Goal: Task Accomplishment & Management: Complete application form

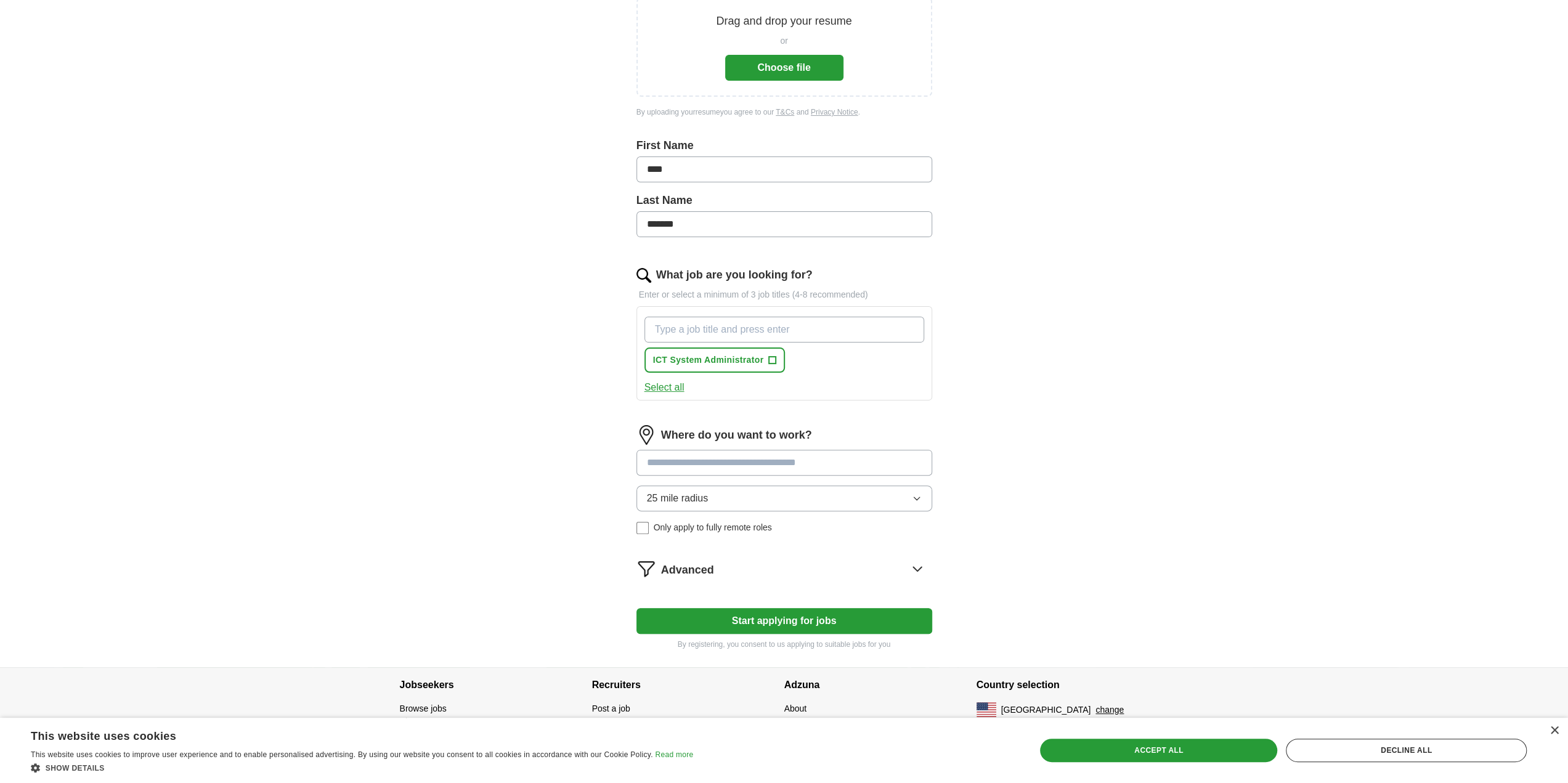
scroll to position [201, 0]
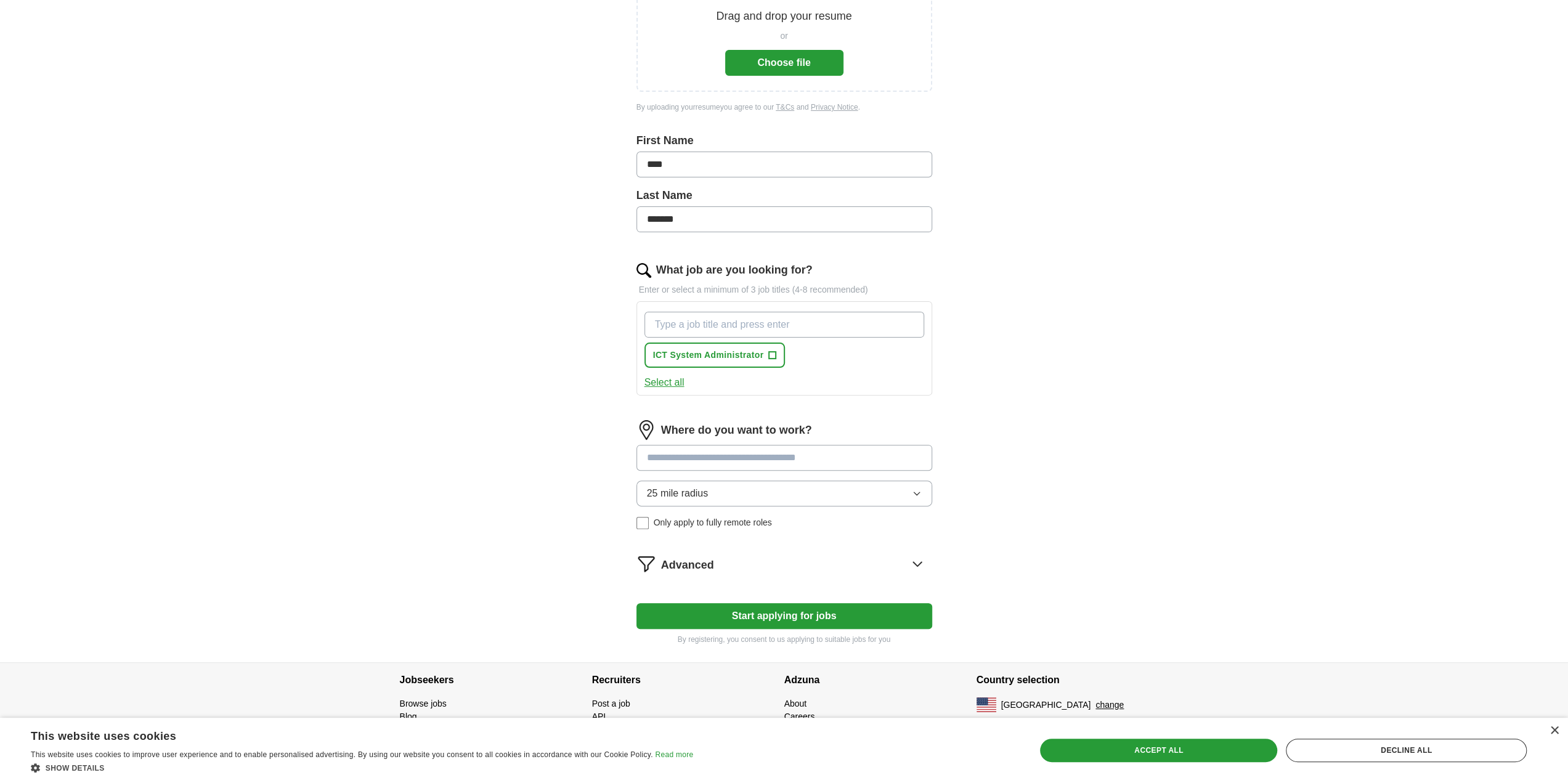
click at [764, 319] on input "What job are you looking for?" at bounding box center [784, 325] width 280 height 25
type input "Systems Administrator"
click at [789, 447] on div "Where do you want to work? 25 mile radius Only apply to fully remote roles" at bounding box center [784, 481] width 295 height 119
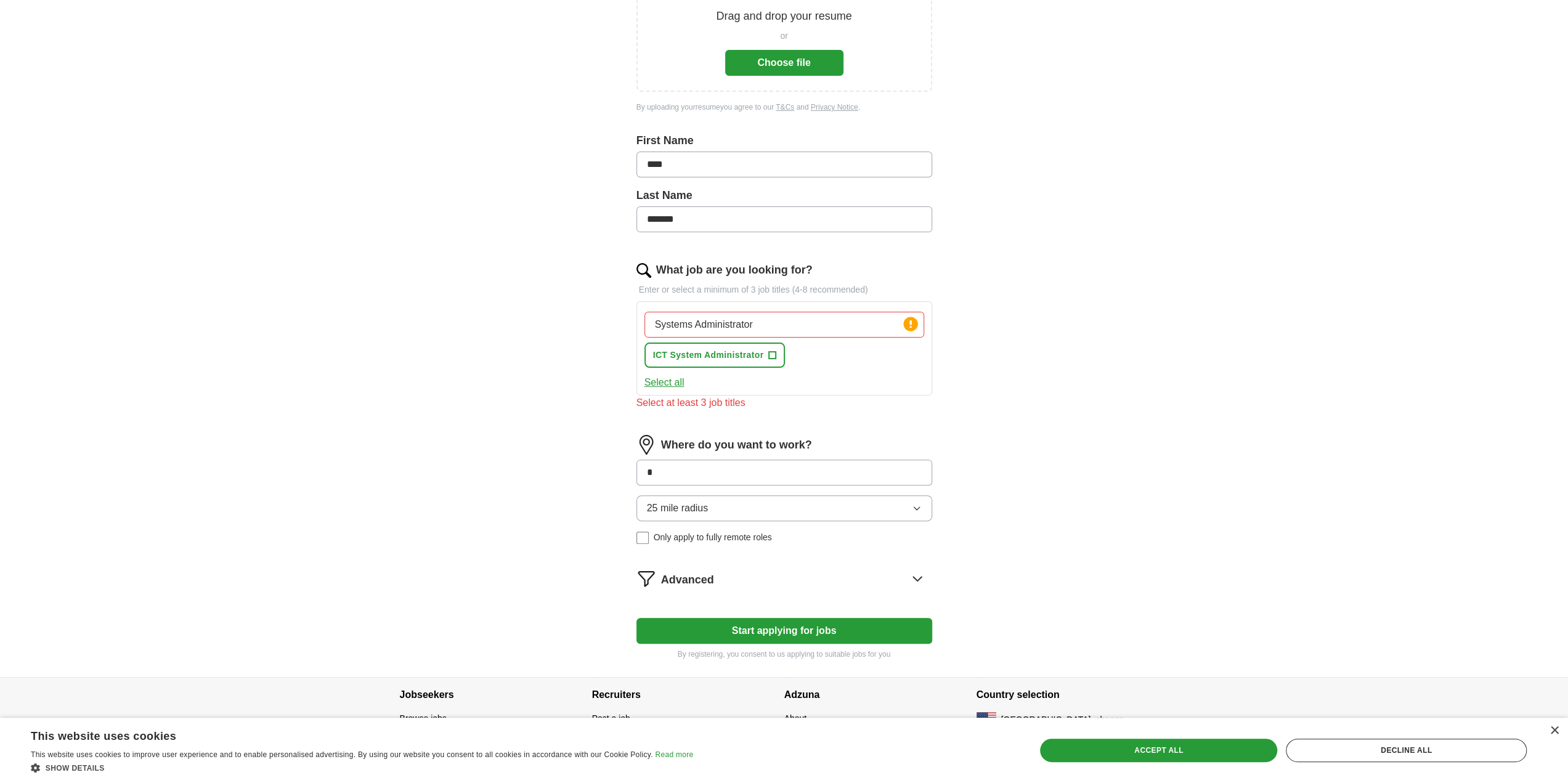
type input "*"
click at [755, 305] on div "Systems Administrator Press return to add title ICT System Administrator + Sele…" at bounding box center [784, 348] width 295 height 94
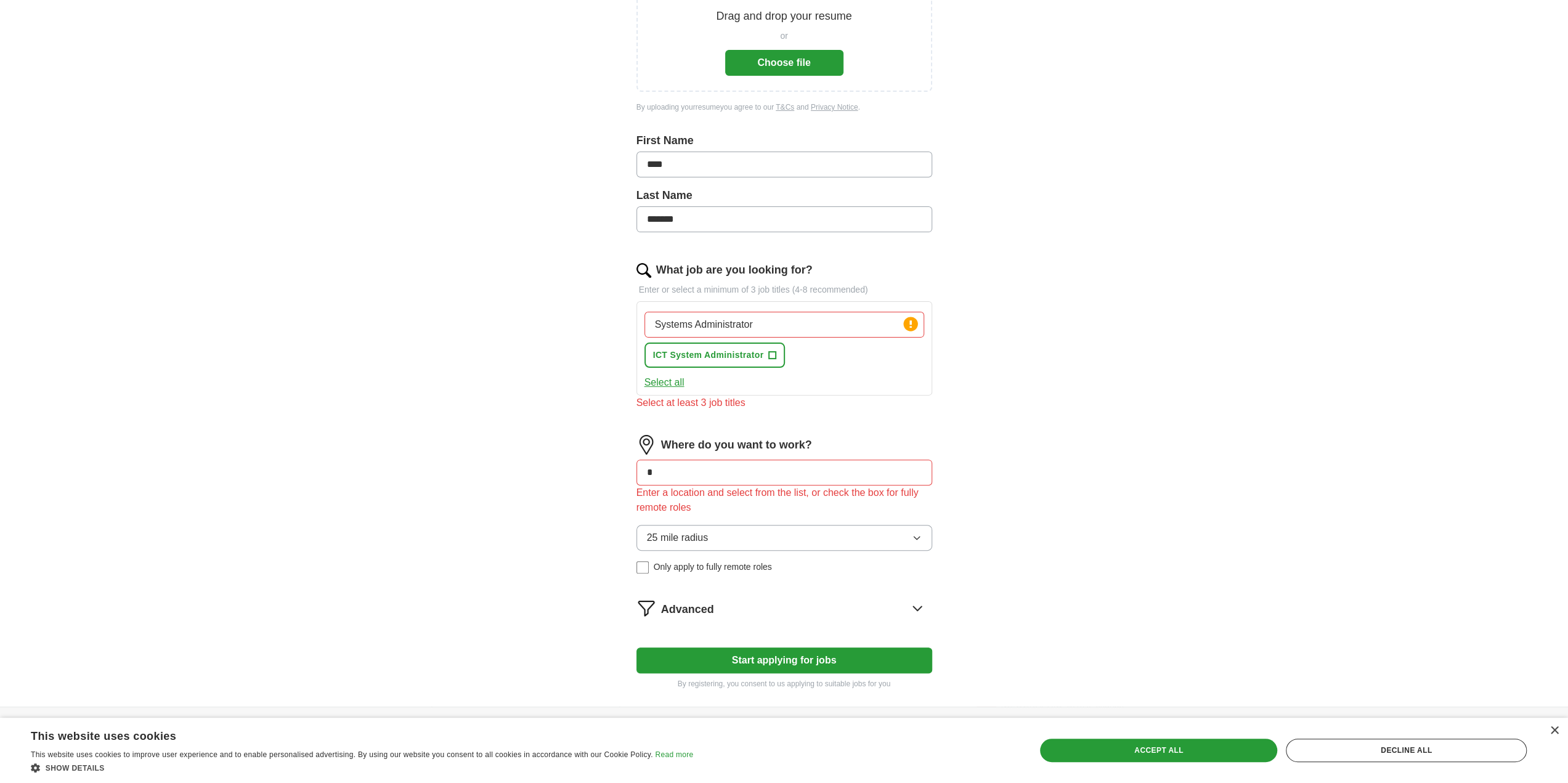
click at [773, 316] on input "Systems Administrator" at bounding box center [784, 325] width 280 height 25
click at [737, 353] on span "ICT System Administrator" at bounding box center [708, 354] width 111 height 13
click at [778, 331] on input "Systems Administrator" at bounding box center [784, 325] width 280 height 25
drag, startPoint x: 798, startPoint y: 322, endPoint x: 626, endPoint y: 299, distance: 173.5
click at [626, 299] on div "Let ApplyIQ do the hard work of searching and applying for jobs. Just tell us w…" at bounding box center [784, 306] width 394 height 802
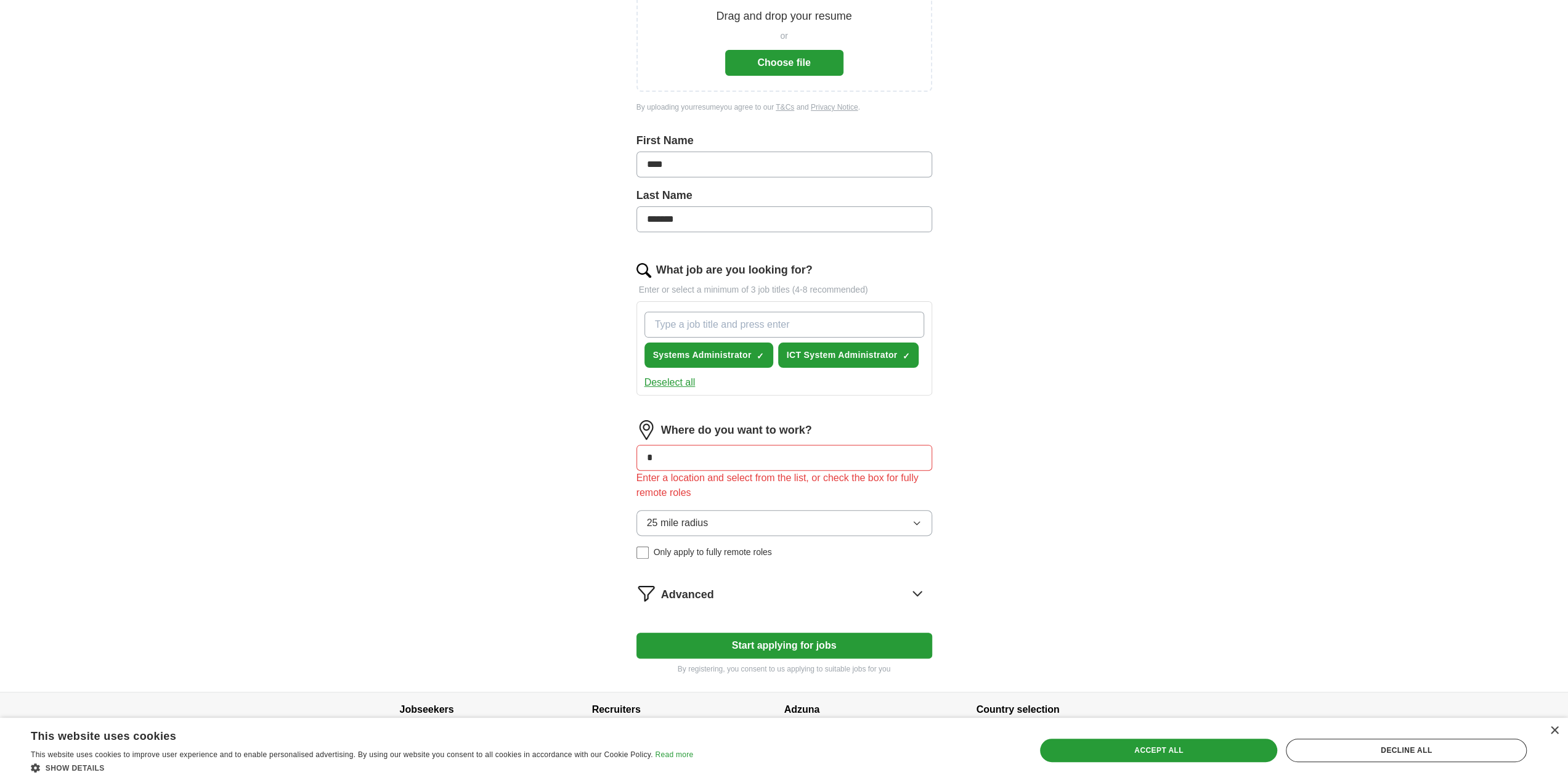
click at [812, 329] on input "What job are you looking for?" at bounding box center [784, 325] width 280 height 25
type input "It Manager"
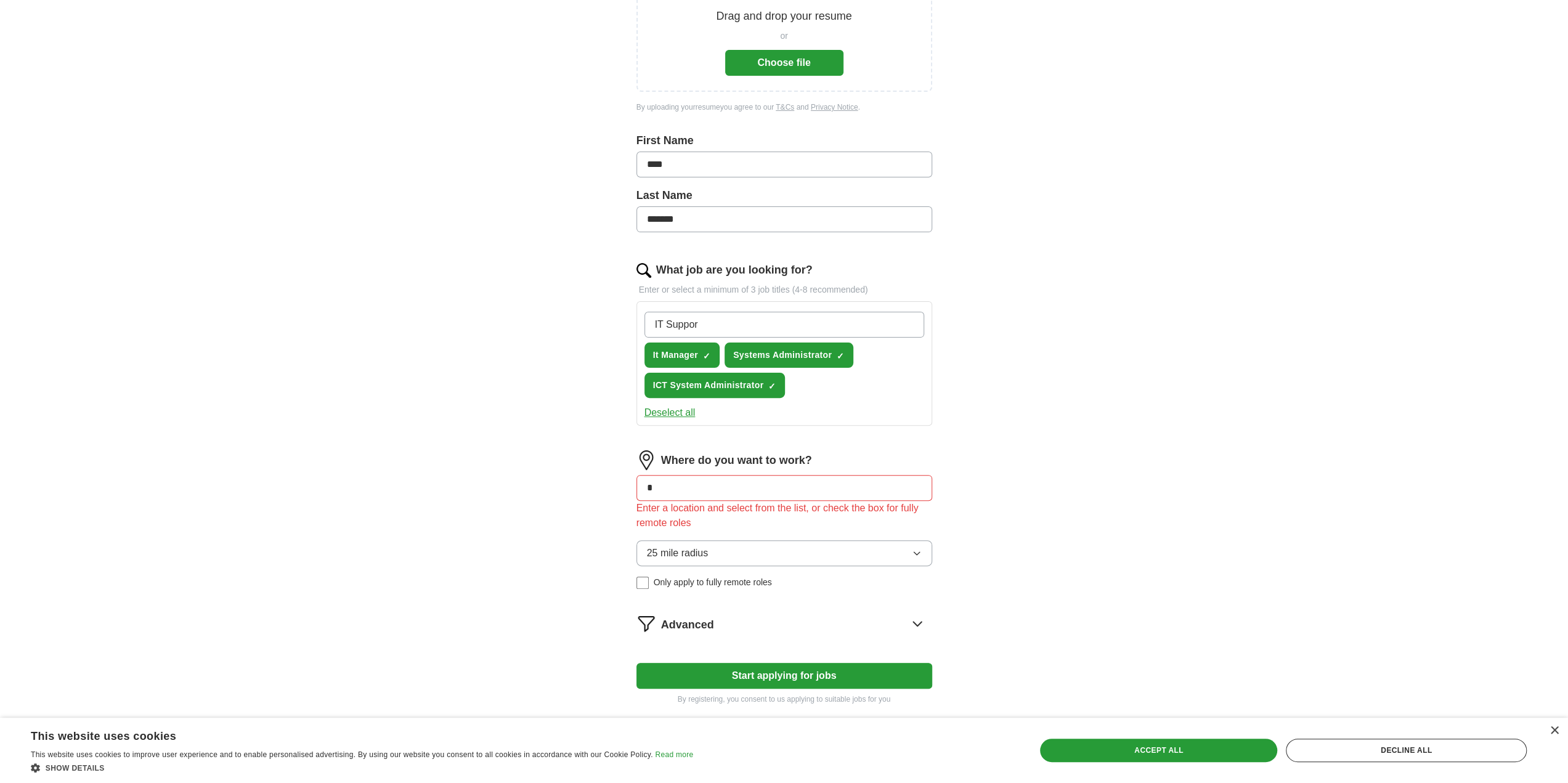
type input "IT Support"
click at [829, 328] on input "What job are you looking for?" at bounding box center [784, 325] width 280 height 25
click at [789, 492] on input "*" at bounding box center [784, 488] width 295 height 25
type input "*********"
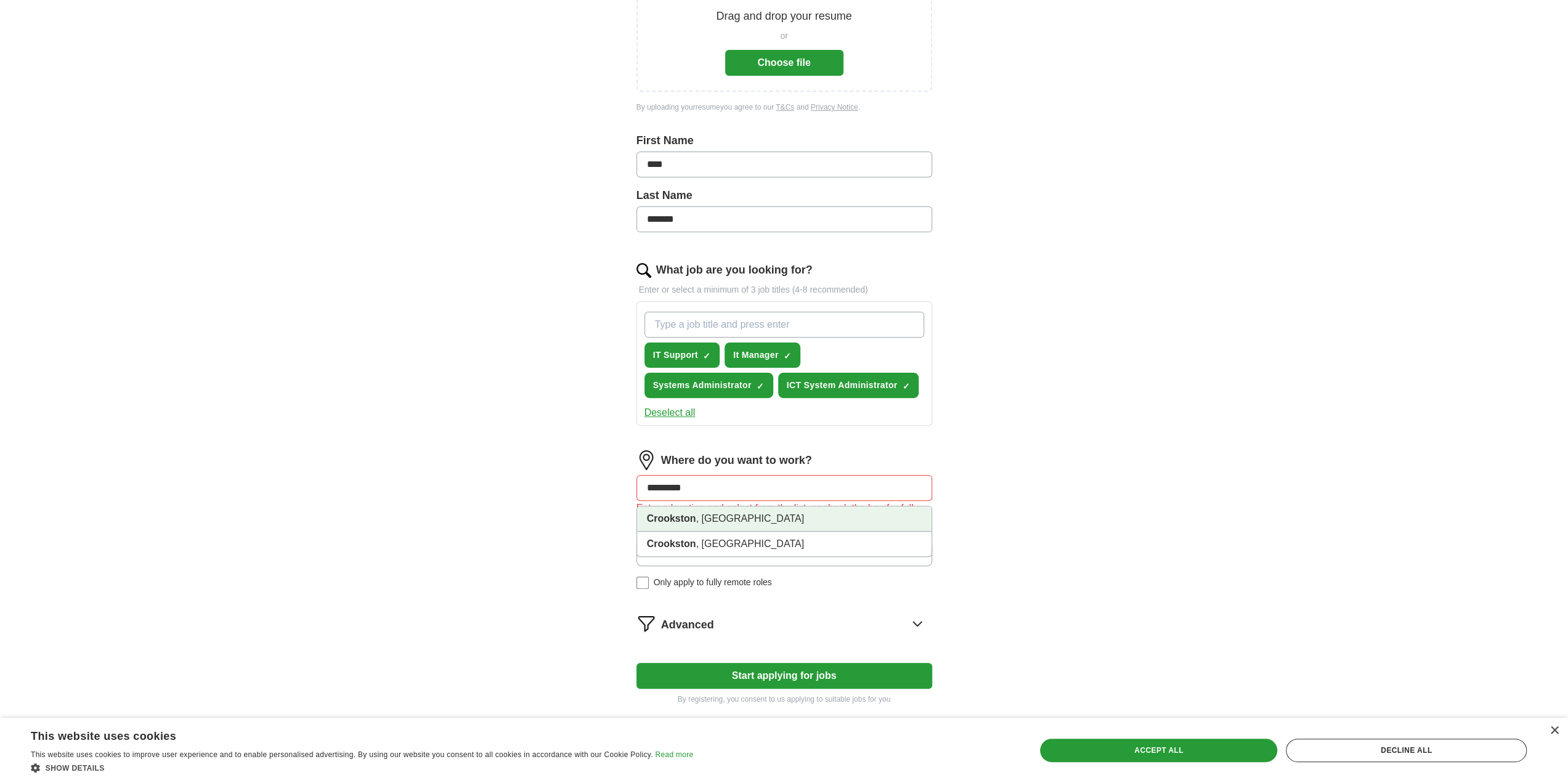
click at [787, 522] on li "[GEOGRAPHIC_DATA] , [GEOGRAPHIC_DATA]" at bounding box center [784, 520] width 294 height 25
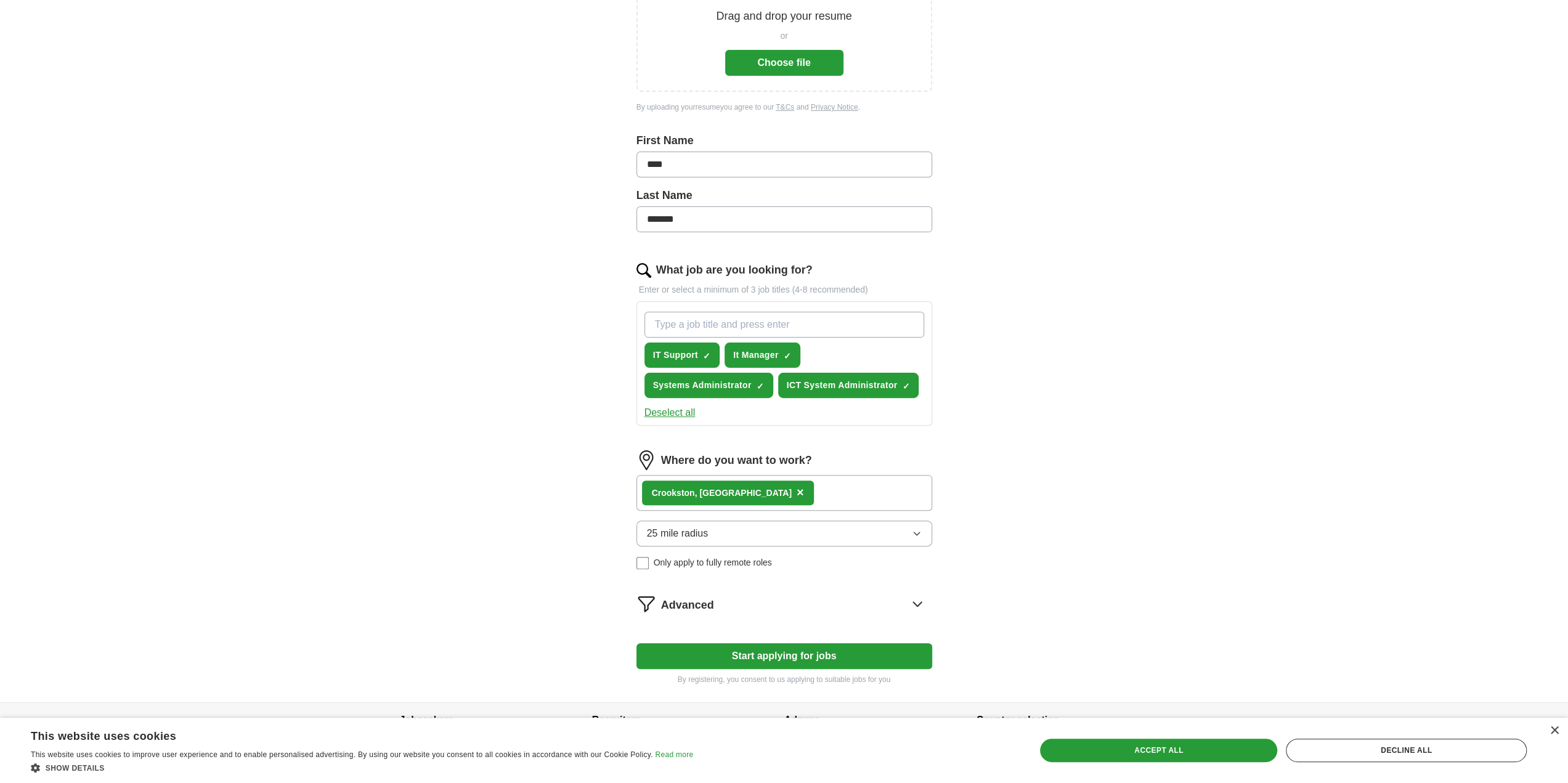
click at [801, 538] on button "25 mile radius" at bounding box center [784, 533] width 295 height 25
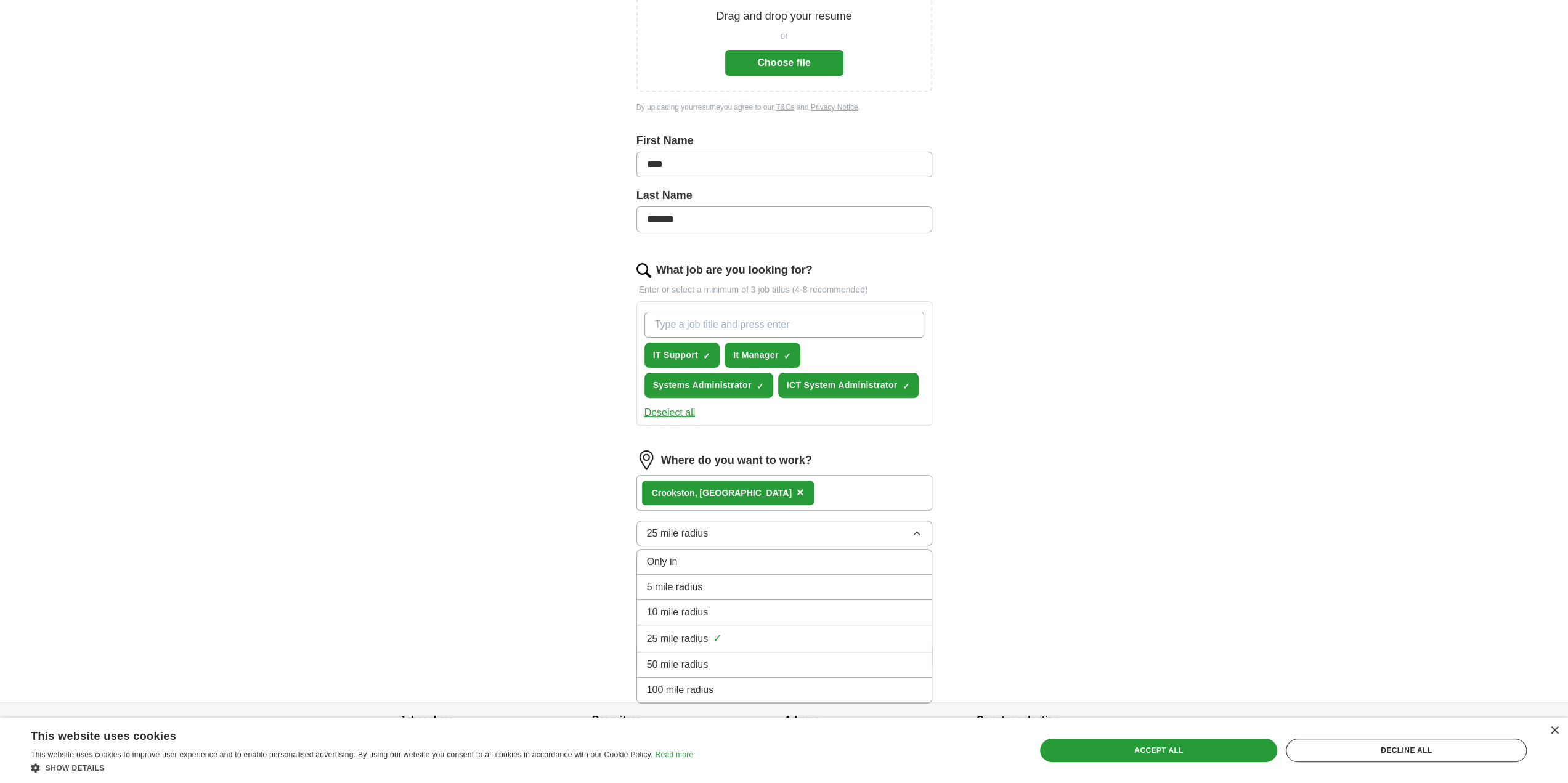
click at [754, 683] on div "100 mile radius" at bounding box center [784, 690] width 275 height 15
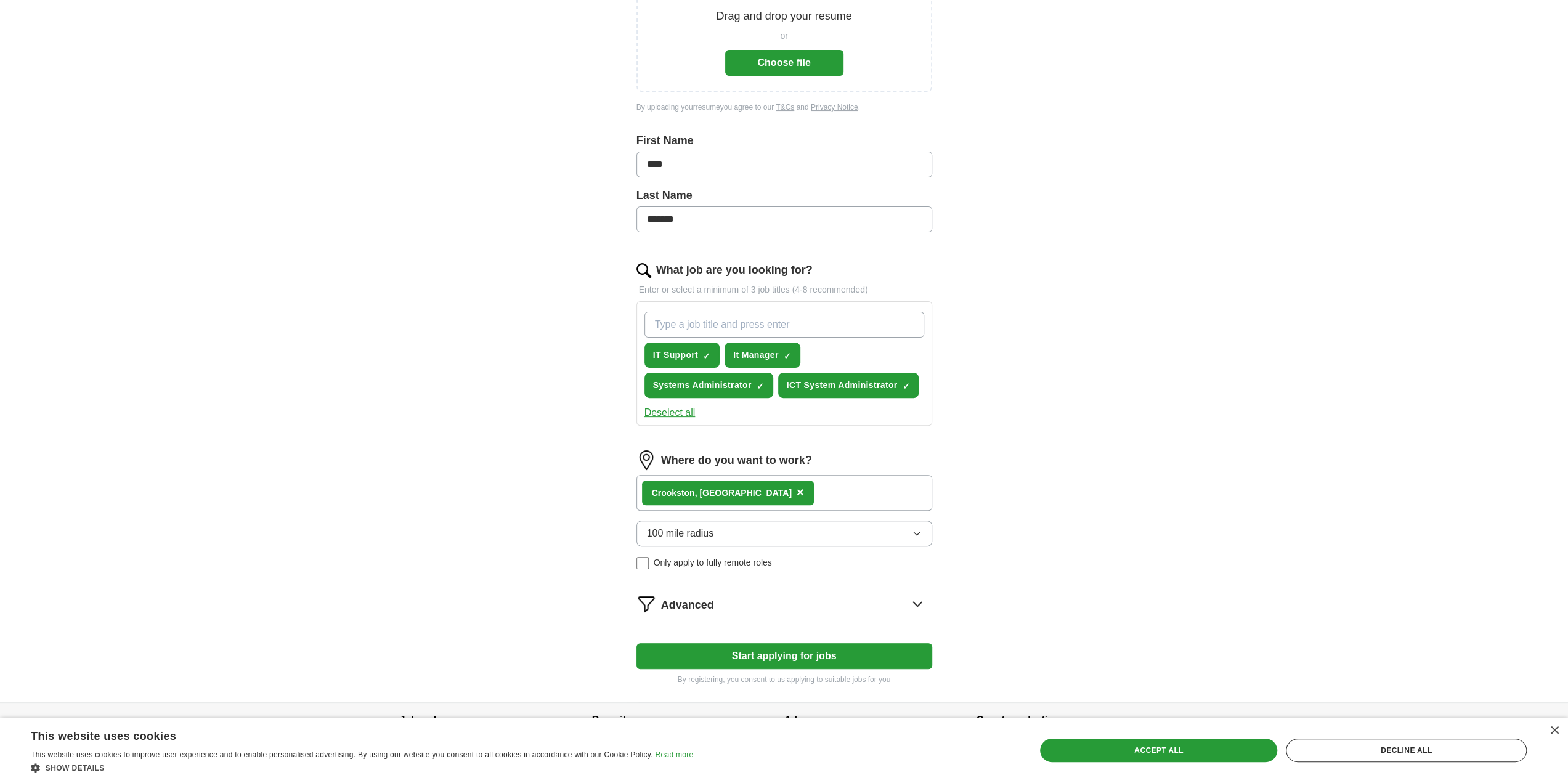
click at [674, 527] on span "100 mile radius" at bounding box center [680, 533] width 67 height 15
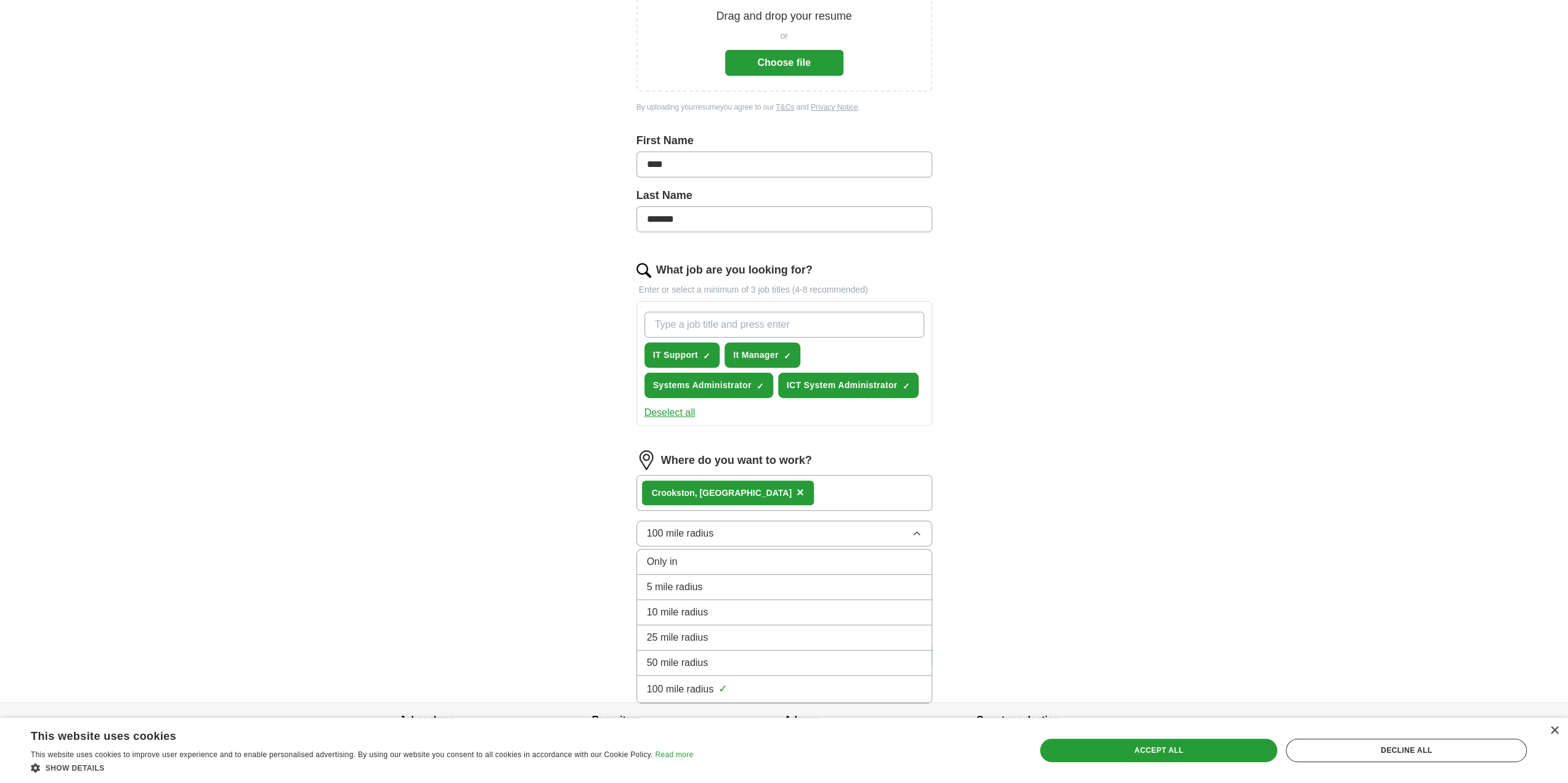
click at [674, 527] on span "100 mile radius" at bounding box center [680, 533] width 67 height 15
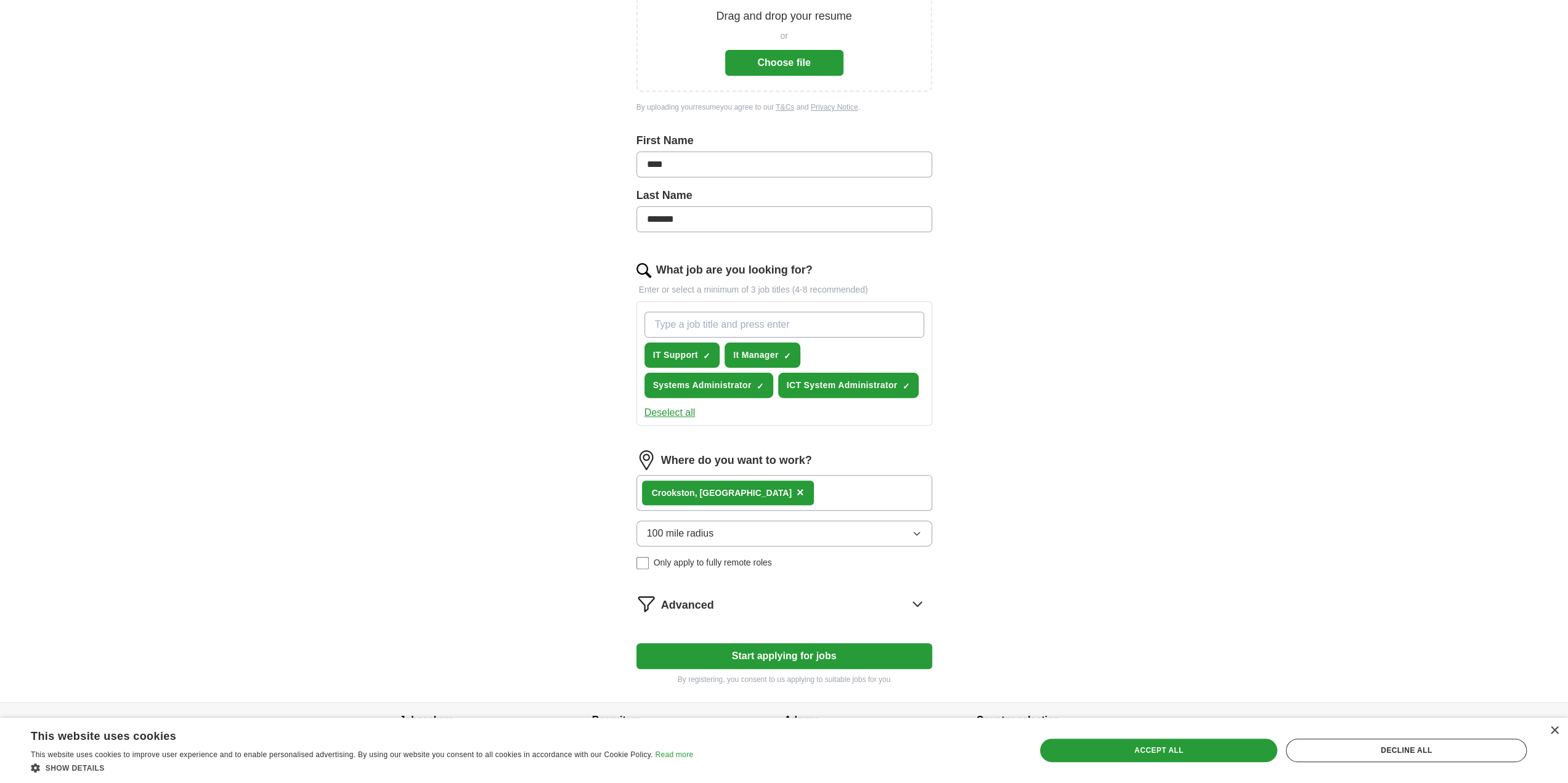
click at [582, 606] on div "ApplyIQ Let ApplyIQ do the hard work of searching and applying for jobs. Just t…" at bounding box center [784, 269] width 788 height 866
click at [718, 610] on div "Advanced" at bounding box center [796, 604] width 271 height 20
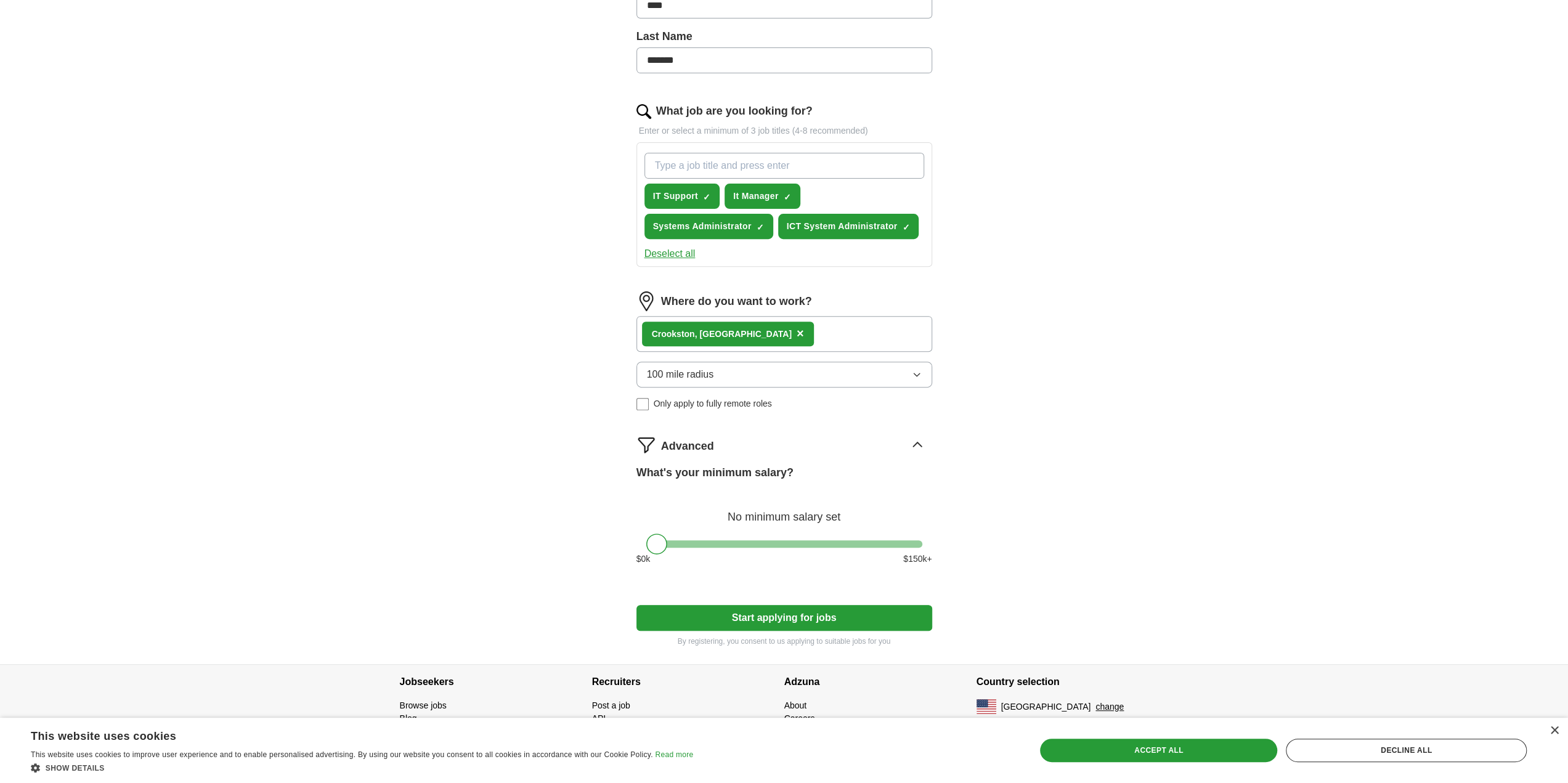
scroll to position [362, 0]
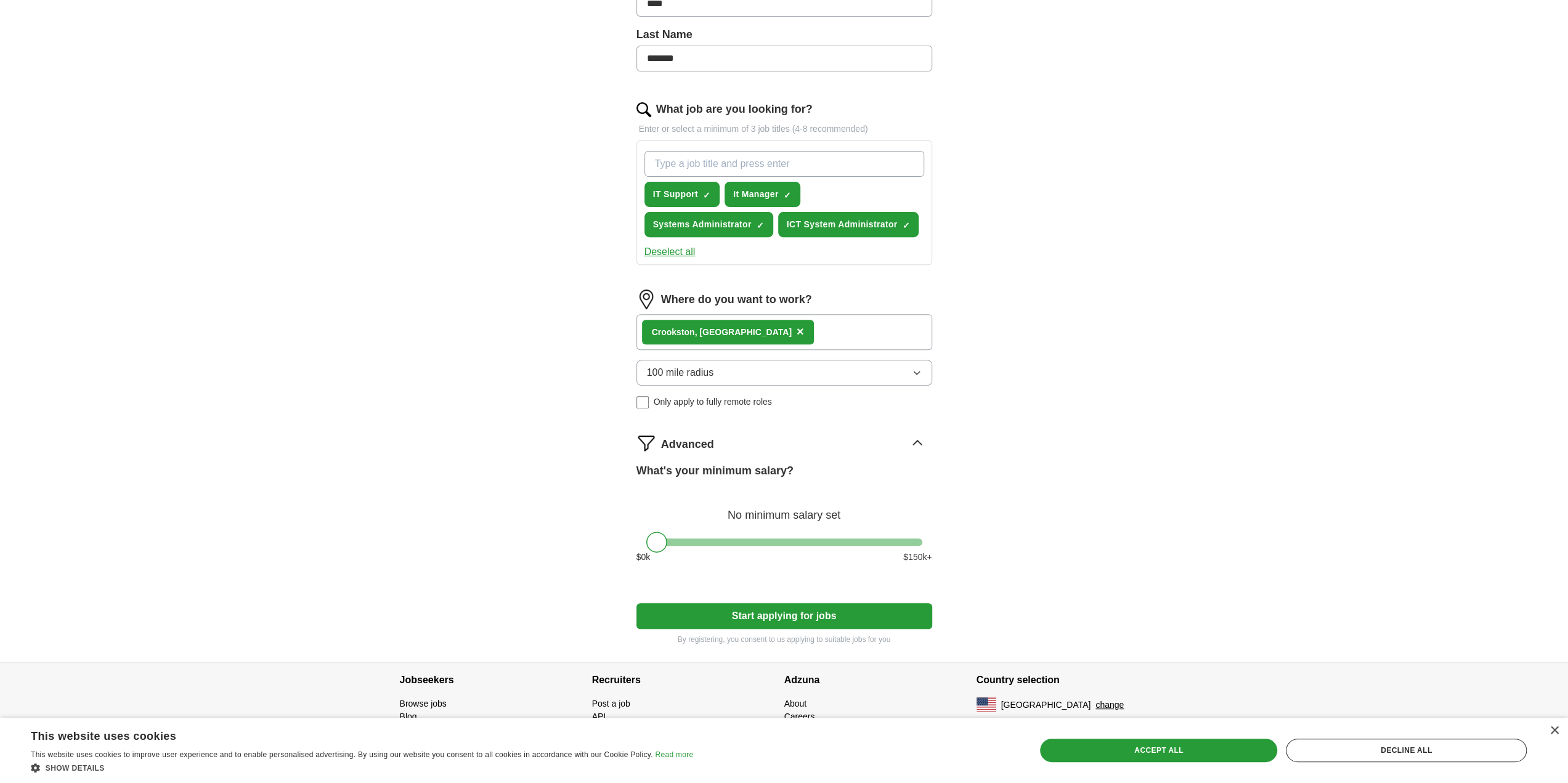
click at [793, 530] on div "What's your minimum salary? No minimum salary set $ 0 k $ 150 k+" at bounding box center [784, 518] width 295 height 111
click at [782, 551] on div "$ 0 k $ 150 k+" at bounding box center [784, 557] width 295 height 13
click at [756, 539] on div at bounding box center [784, 542] width 276 height 8
drag, startPoint x: 756, startPoint y: 539, endPoint x: 723, endPoint y: 548, distance: 34.2
click at [723, 548] on div at bounding box center [723, 541] width 21 height 21
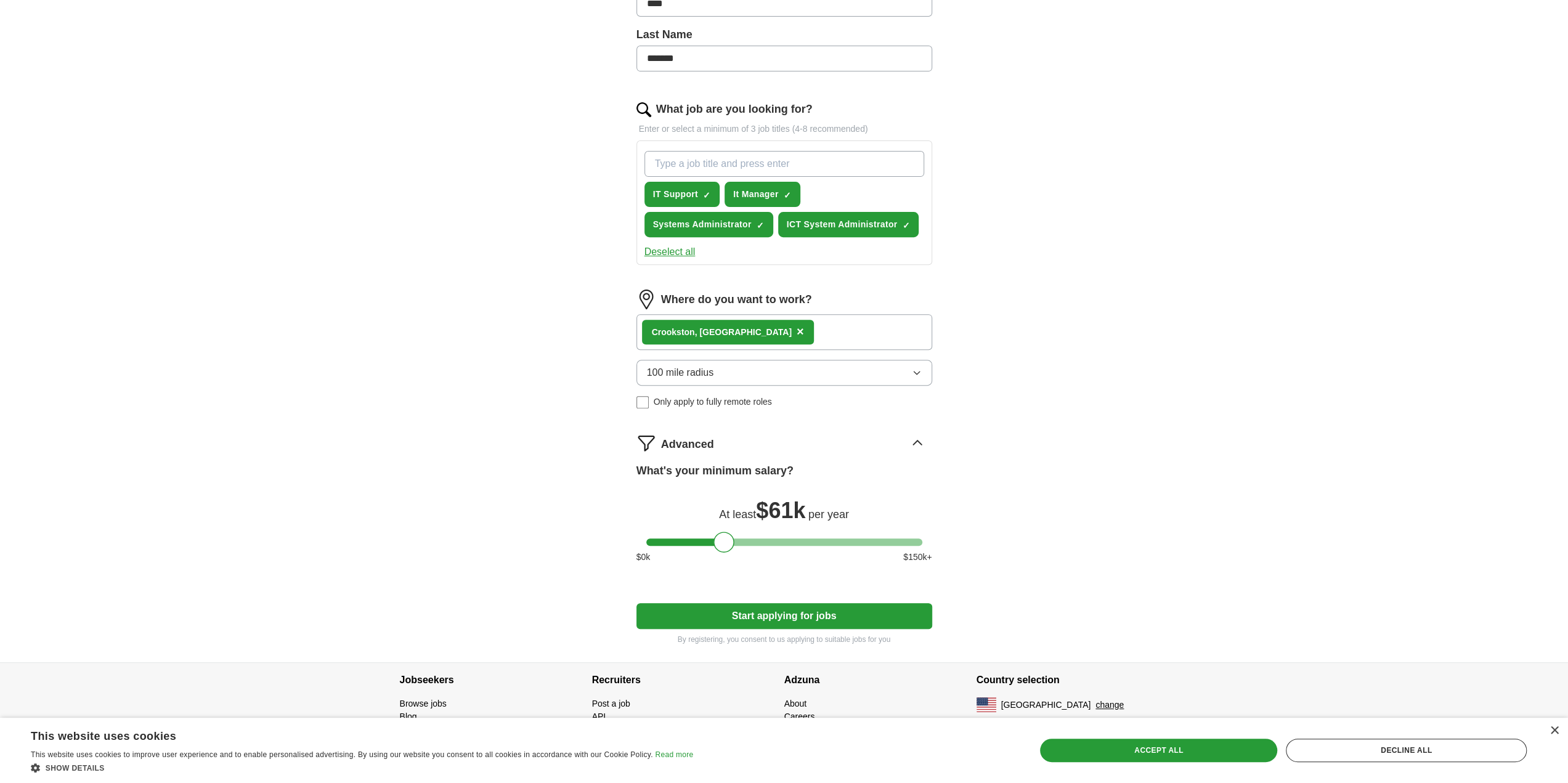
click at [750, 623] on button "Start applying for jobs" at bounding box center [784, 617] width 295 height 25
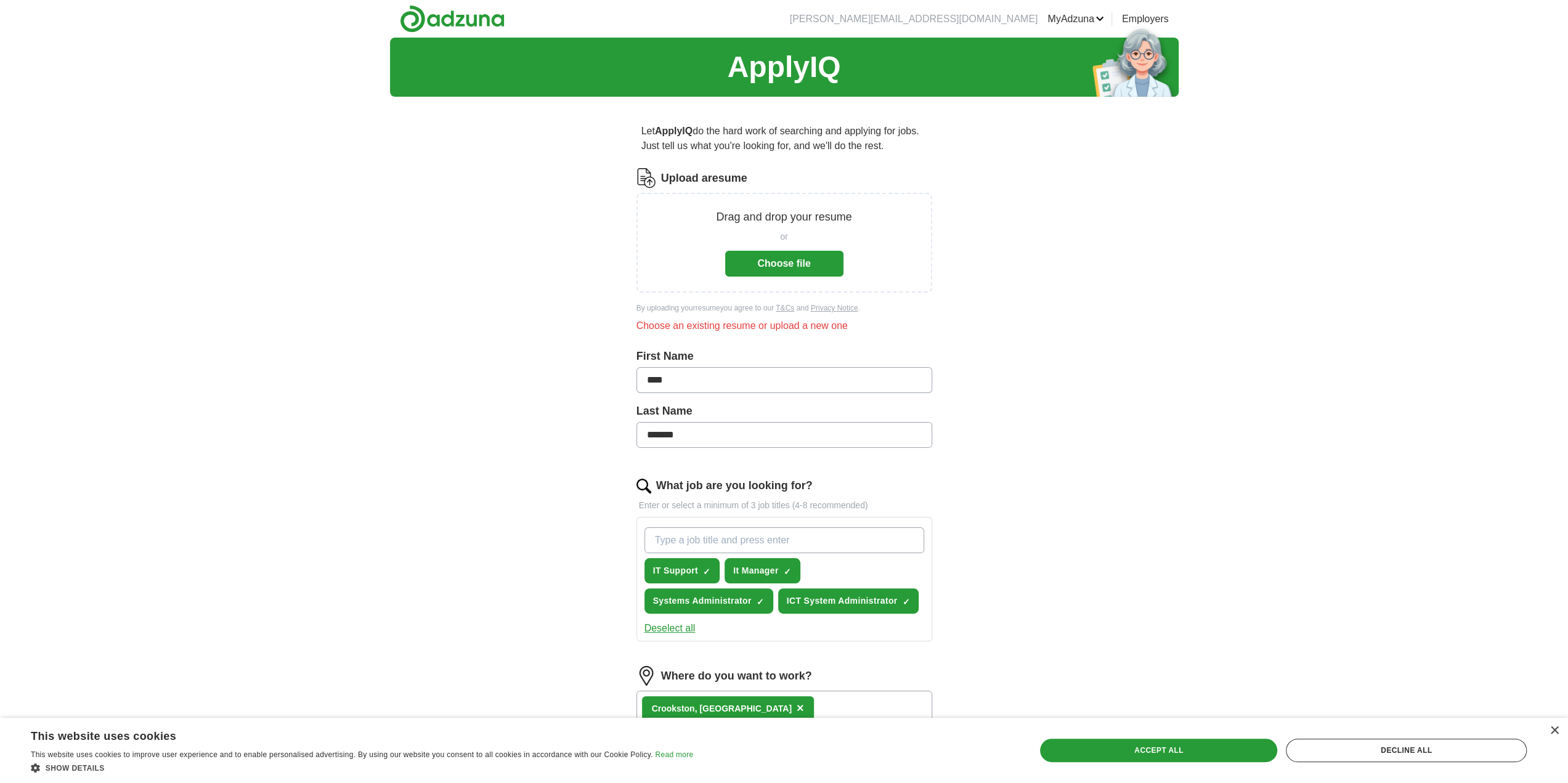
scroll to position [0, 0]
click at [780, 267] on button "Choose file" at bounding box center [784, 263] width 118 height 25
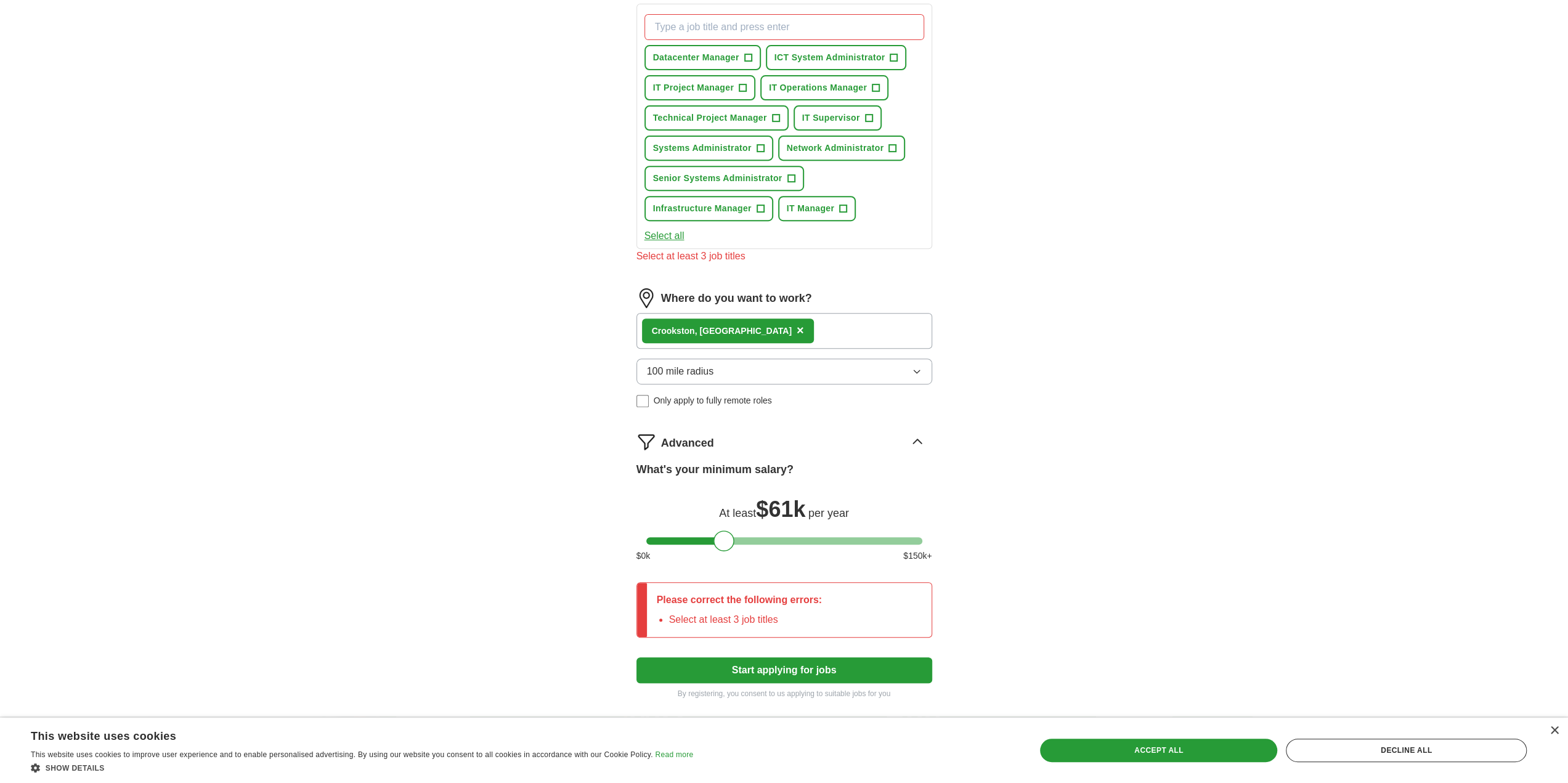
scroll to position [504, 0]
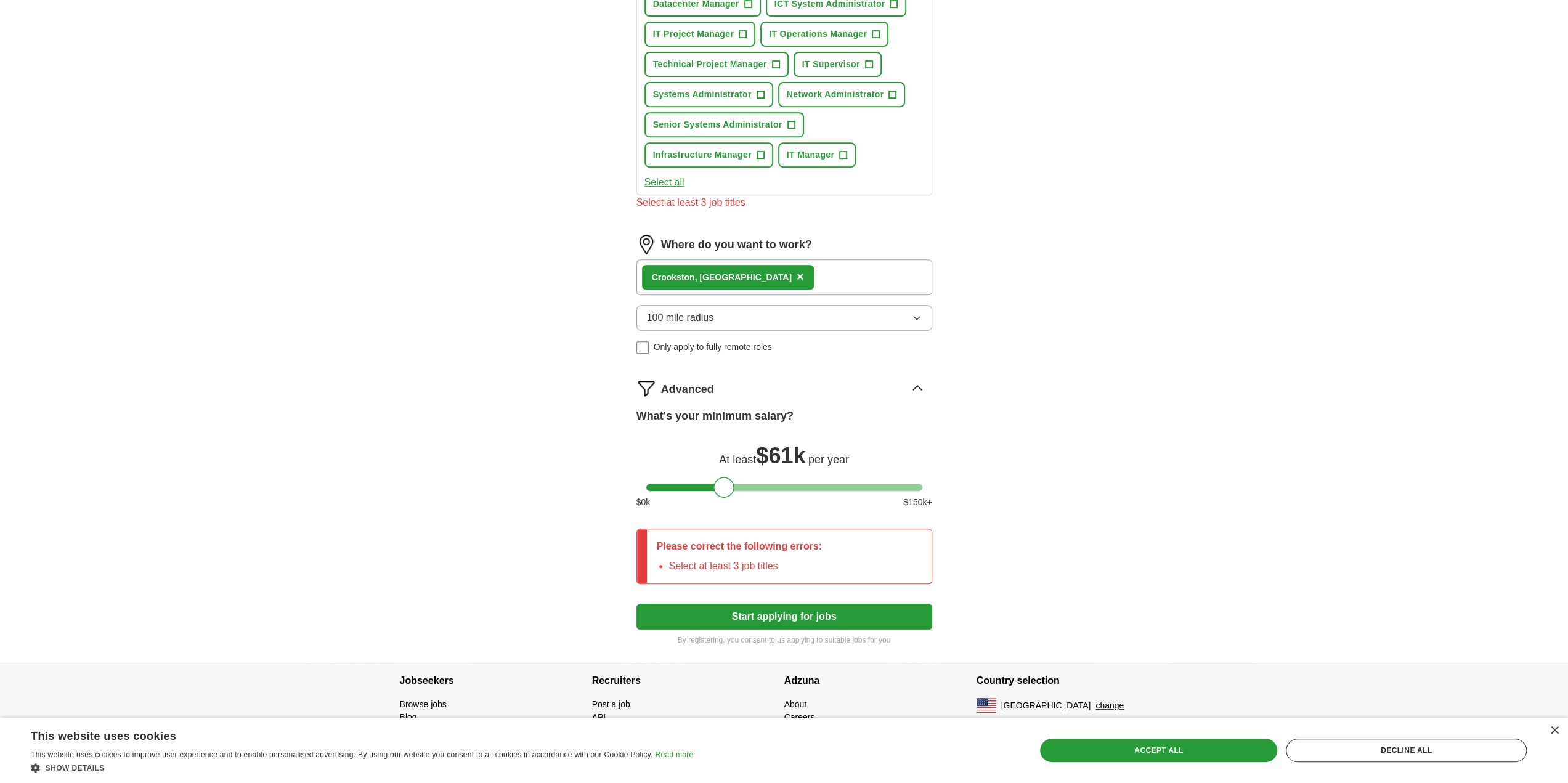
click at [799, 619] on button "Start applying for jobs" at bounding box center [784, 617] width 295 height 25
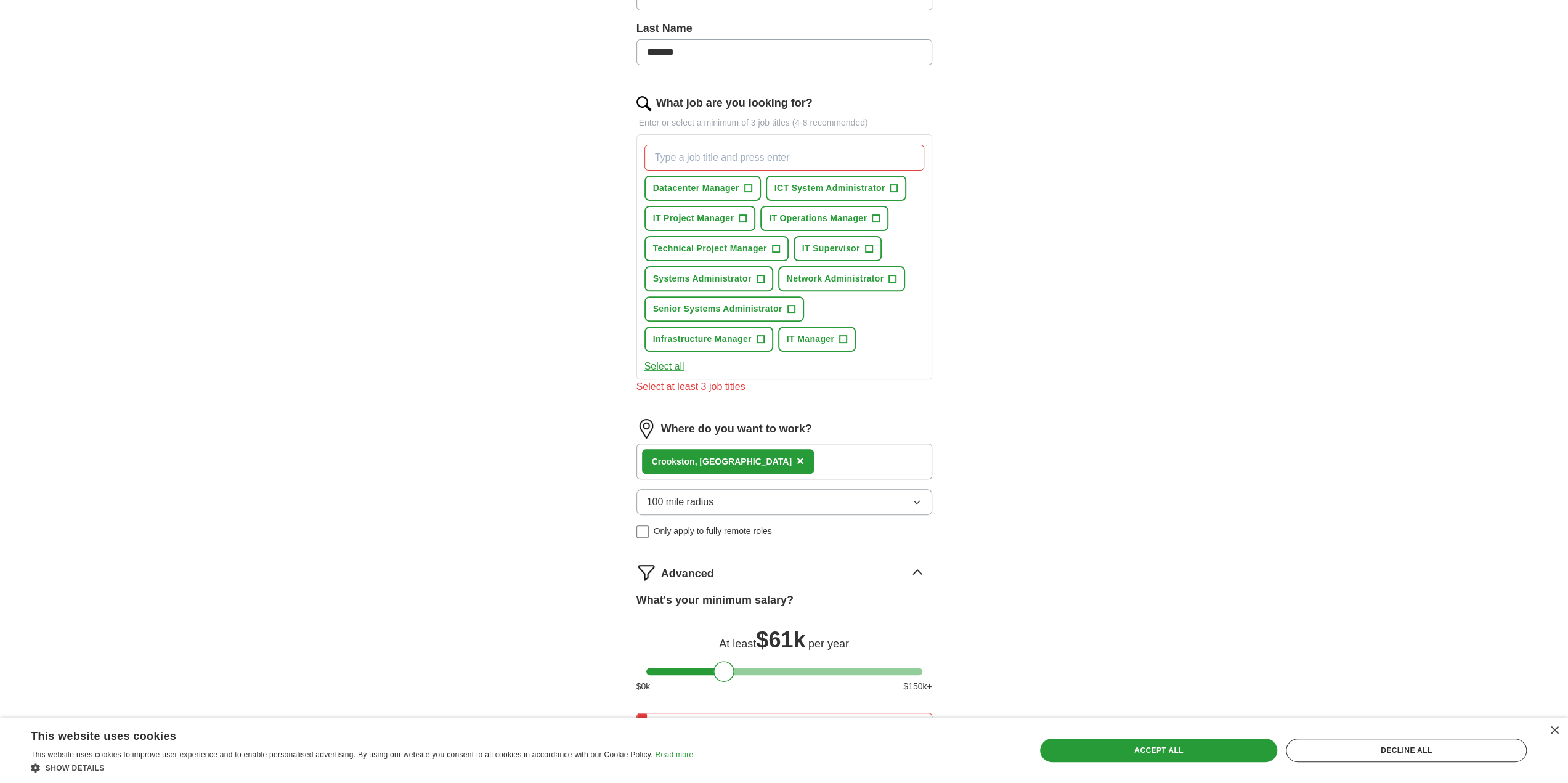
scroll to position [319, 0]
click at [825, 197] on button "ICT System Administrator +" at bounding box center [836, 189] width 141 height 25
click at [691, 191] on span "Datacenter Manager" at bounding box center [696, 188] width 86 height 13
click at [696, 212] on span "IT Project Manager" at bounding box center [694, 218] width 81 height 13
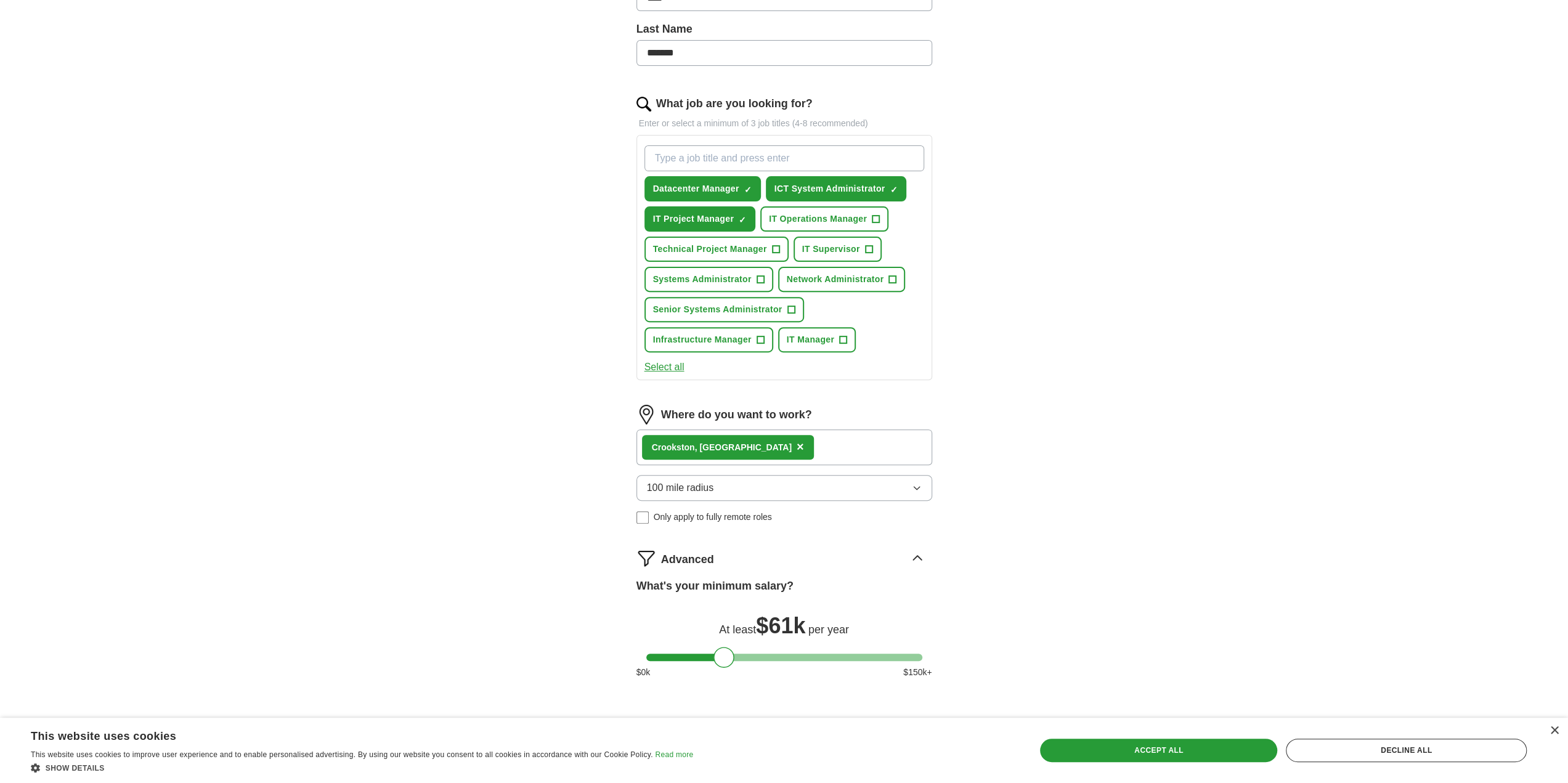
click at [806, 233] on div "Datacenter Manager ✓ × ICT System Administrator ✓ × IT Project Manager ✓ × IT O…" at bounding box center [784, 250] width 285 height 217
click at [814, 227] on button "IT Operations Manager +" at bounding box center [824, 219] width 128 height 25
click at [840, 254] on button "IT Supervisor +" at bounding box center [837, 250] width 88 height 25
click at [734, 253] on button "Technical Project Manager +" at bounding box center [716, 250] width 144 height 25
click at [739, 281] on span "Systems Administrator" at bounding box center [702, 279] width 99 height 13
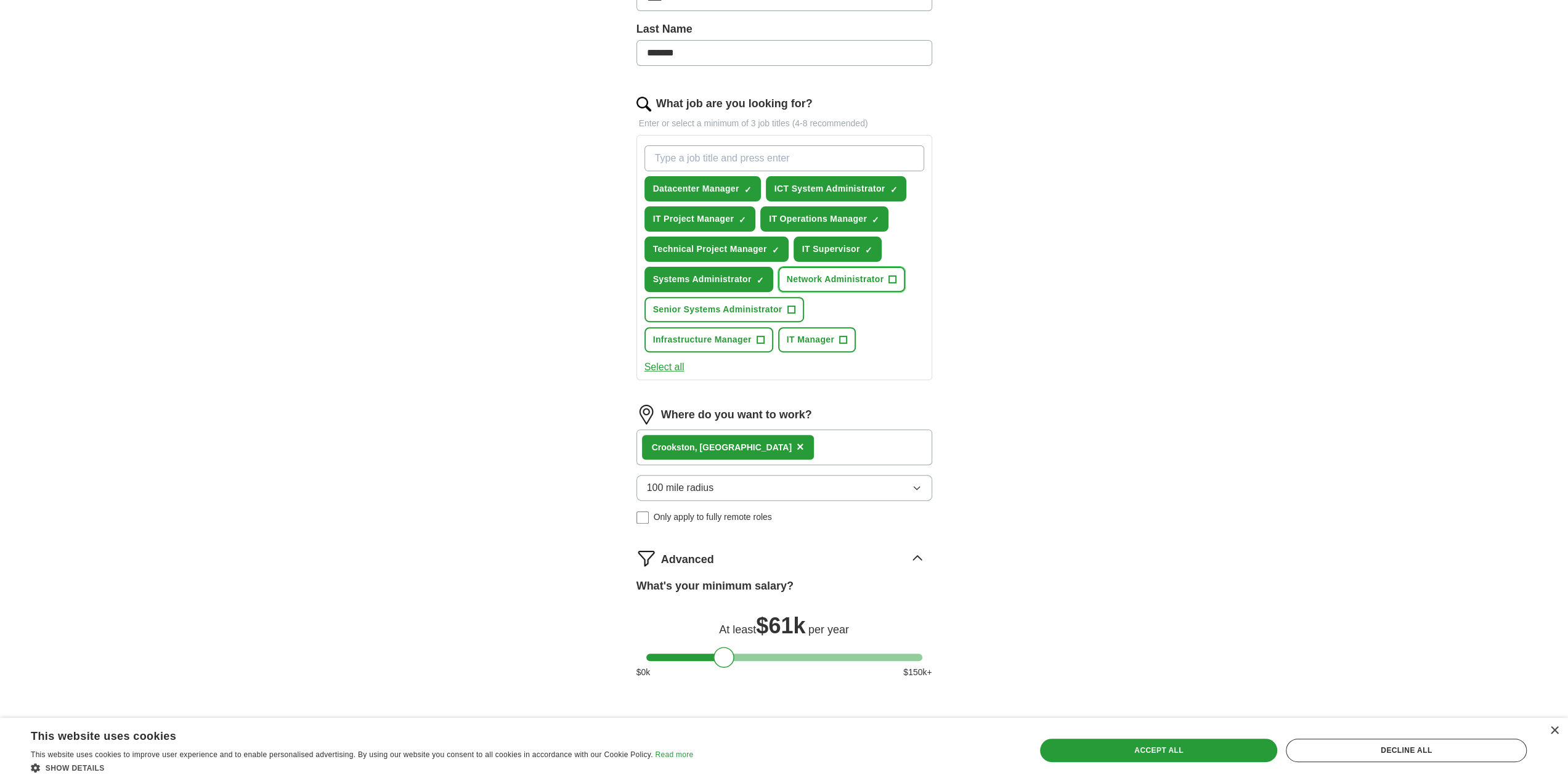
click at [808, 284] on button "Network Administrator +" at bounding box center [841, 280] width 127 height 25
click at [755, 319] on button "Senior Systems Administrator +" at bounding box center [724, 310] width 159 height 25
click at [743, 344] on span "Infrastructure Manager" at bounding box center [702, 340] width 99 height 13
click at [815, 347] on button "IT Manager +" at bounding box center [816, 340] width 77 height 25
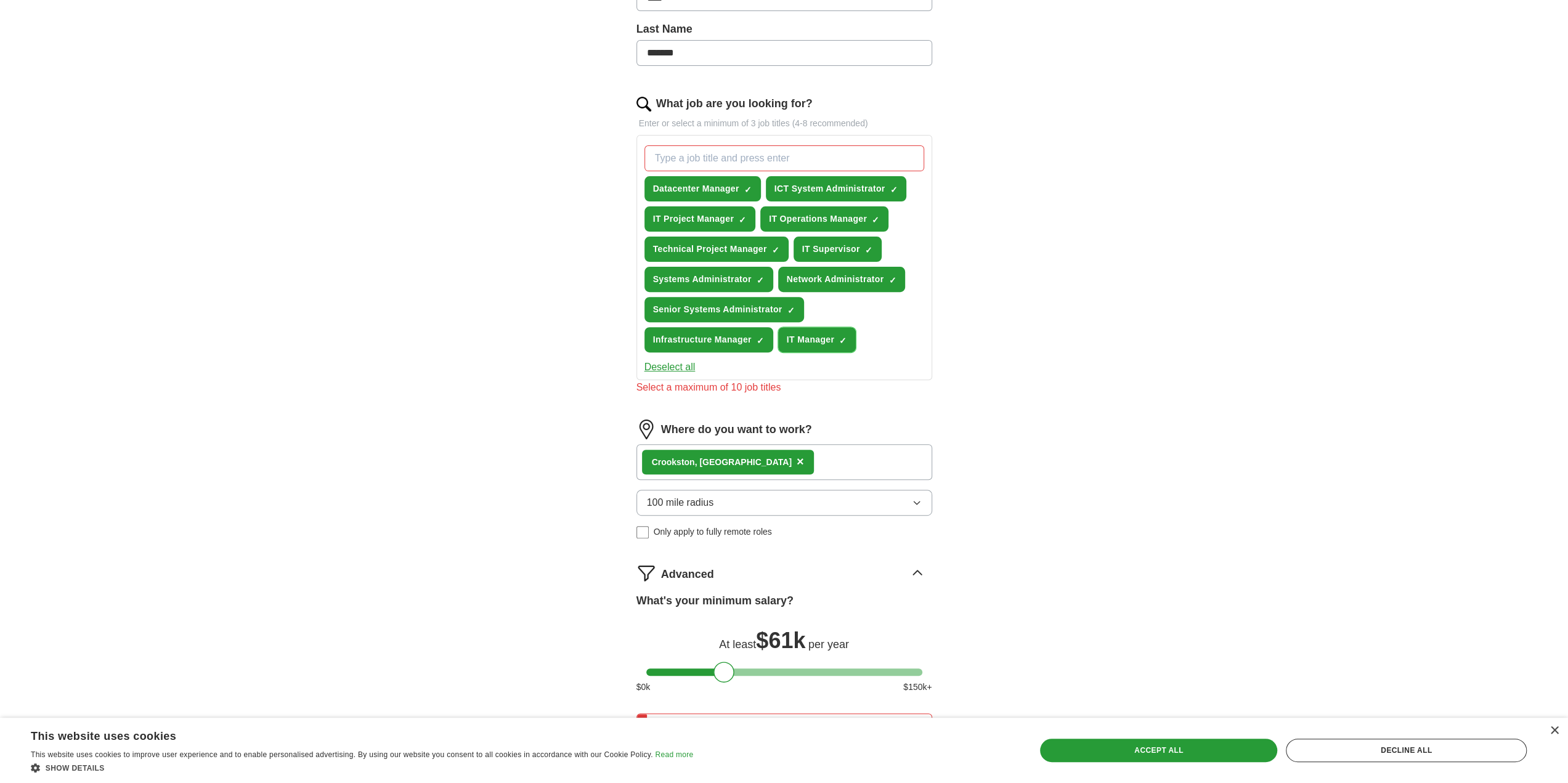
click at [796, 334] on span "IT Manager" at bounding box center [810, 340] width 47 height 13
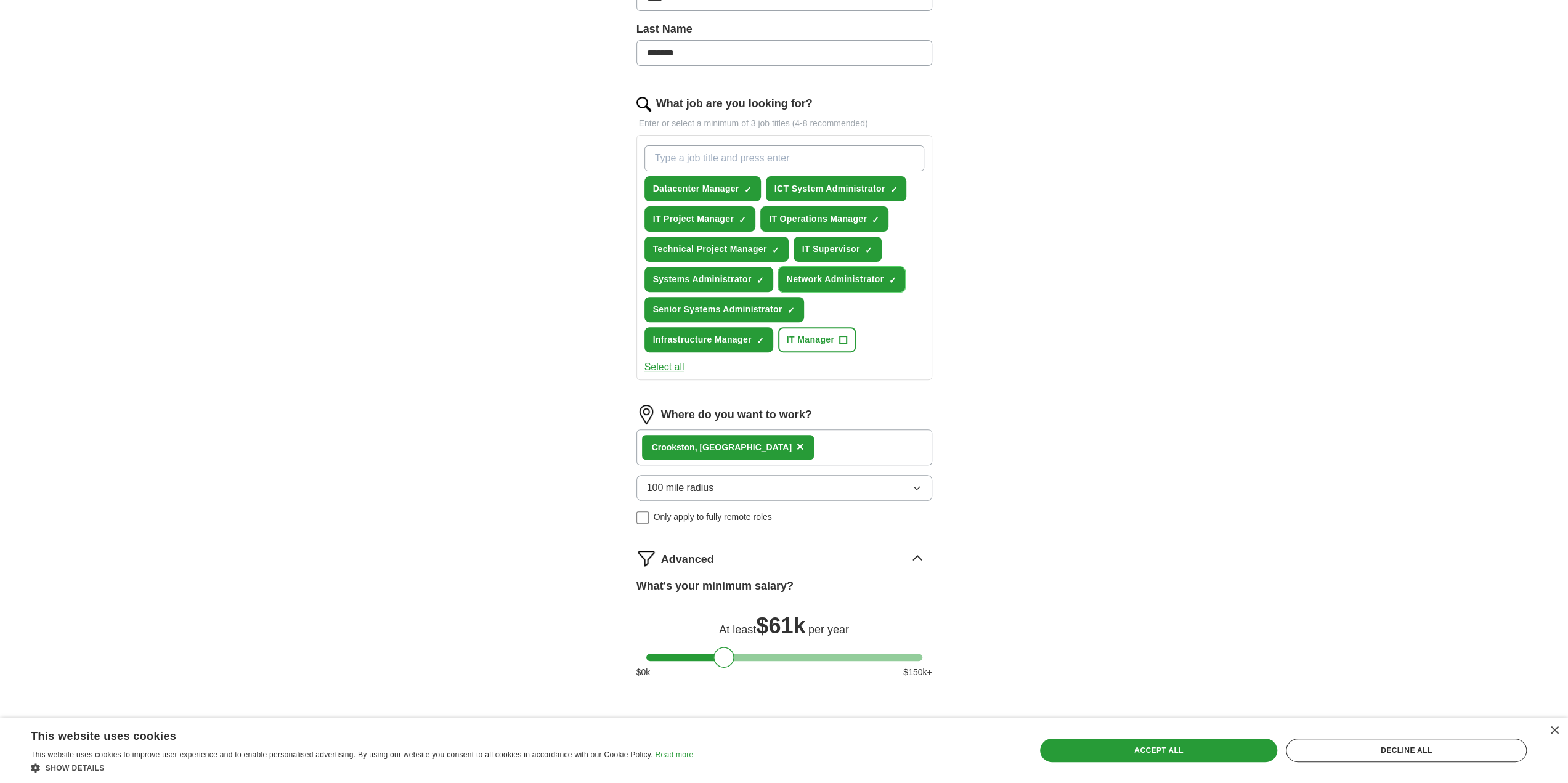
click at [798, 282] on span "Network Administrator" at bounding box center [835, 279] width 98 height 13
click at [811, 339] on span "IT Manager" at bounding box center [810, 340] width 47 height 13
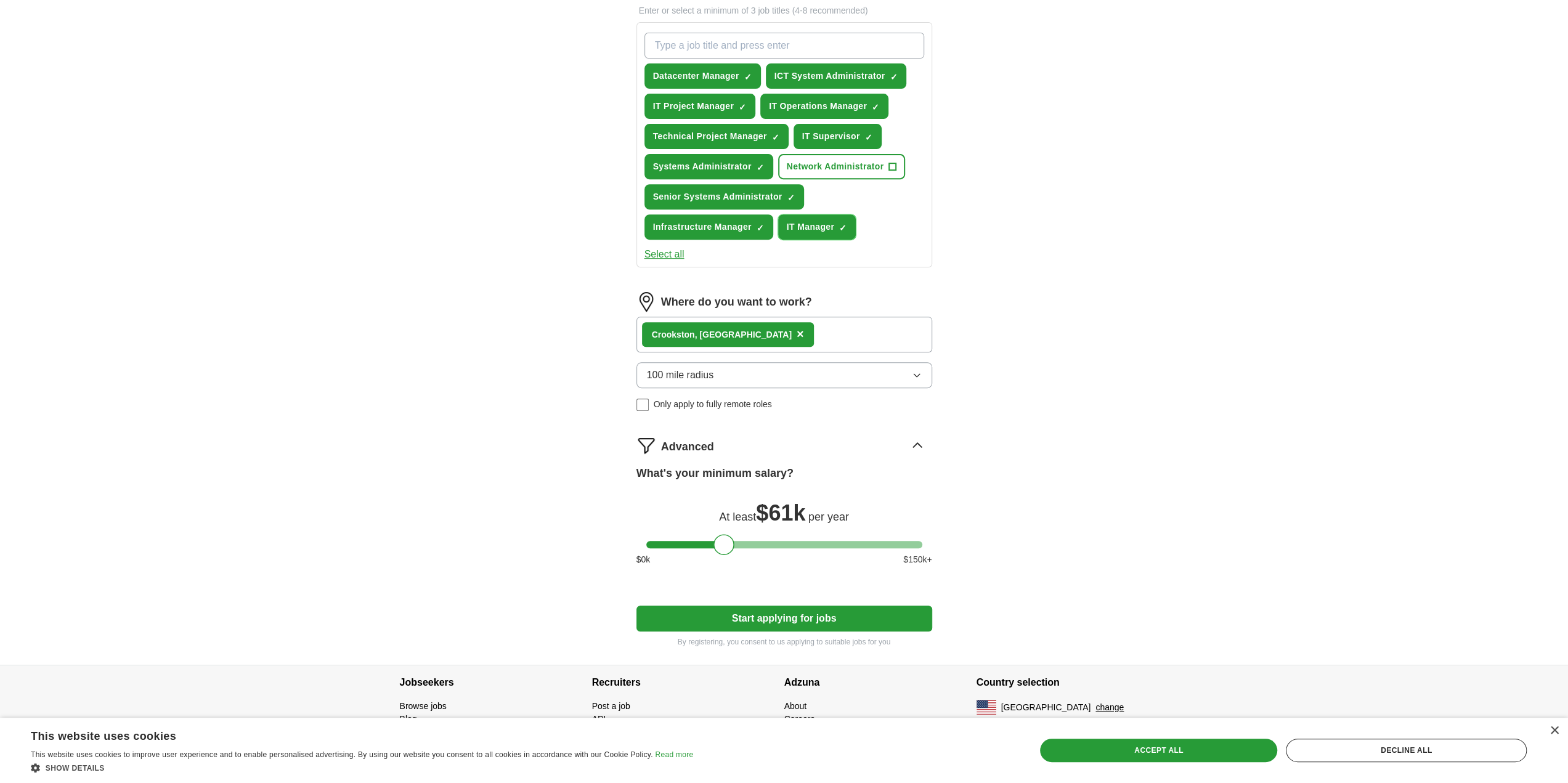
scroll to position [434, 0]
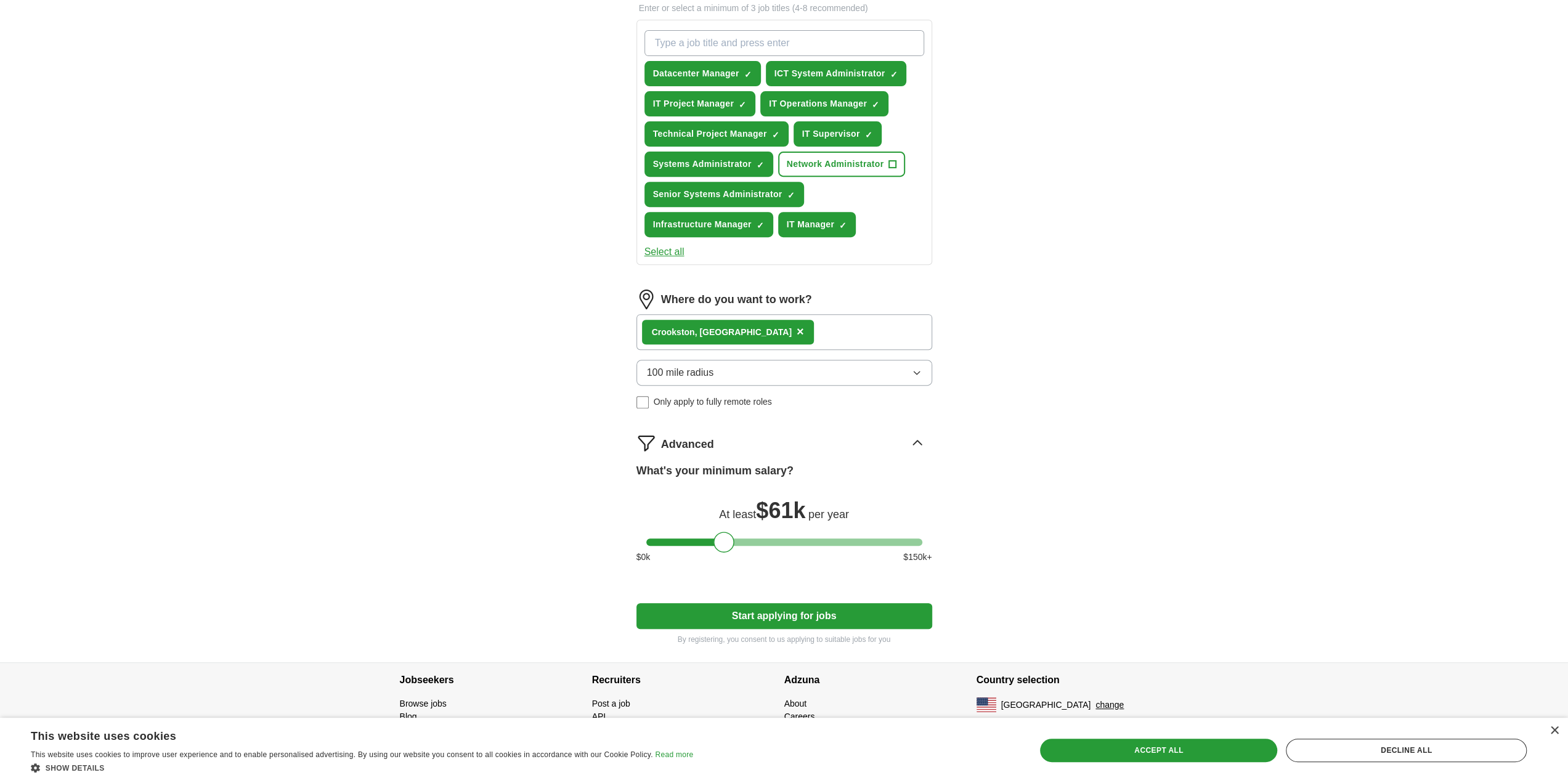
click at [743, 619] on button "Start applying for jobs" at bounding box center [784, 617] width 295 height 25
select select "**"
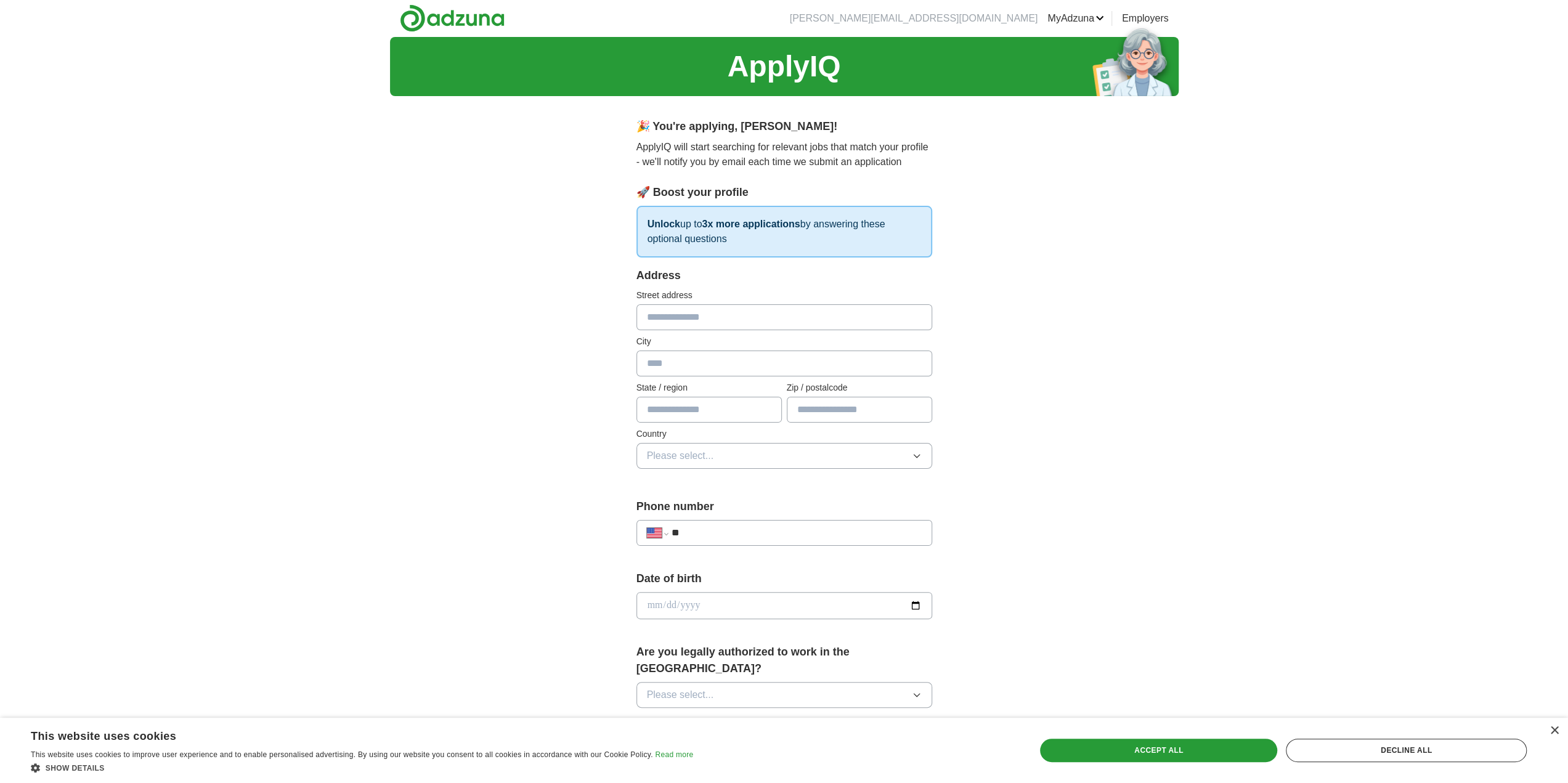
scroll to position [0, 0]
click at [696, 321] on input "text" at bounding box center [784, 318] width 295 height 25
type input "**********"
type input "*********"
type input "**"
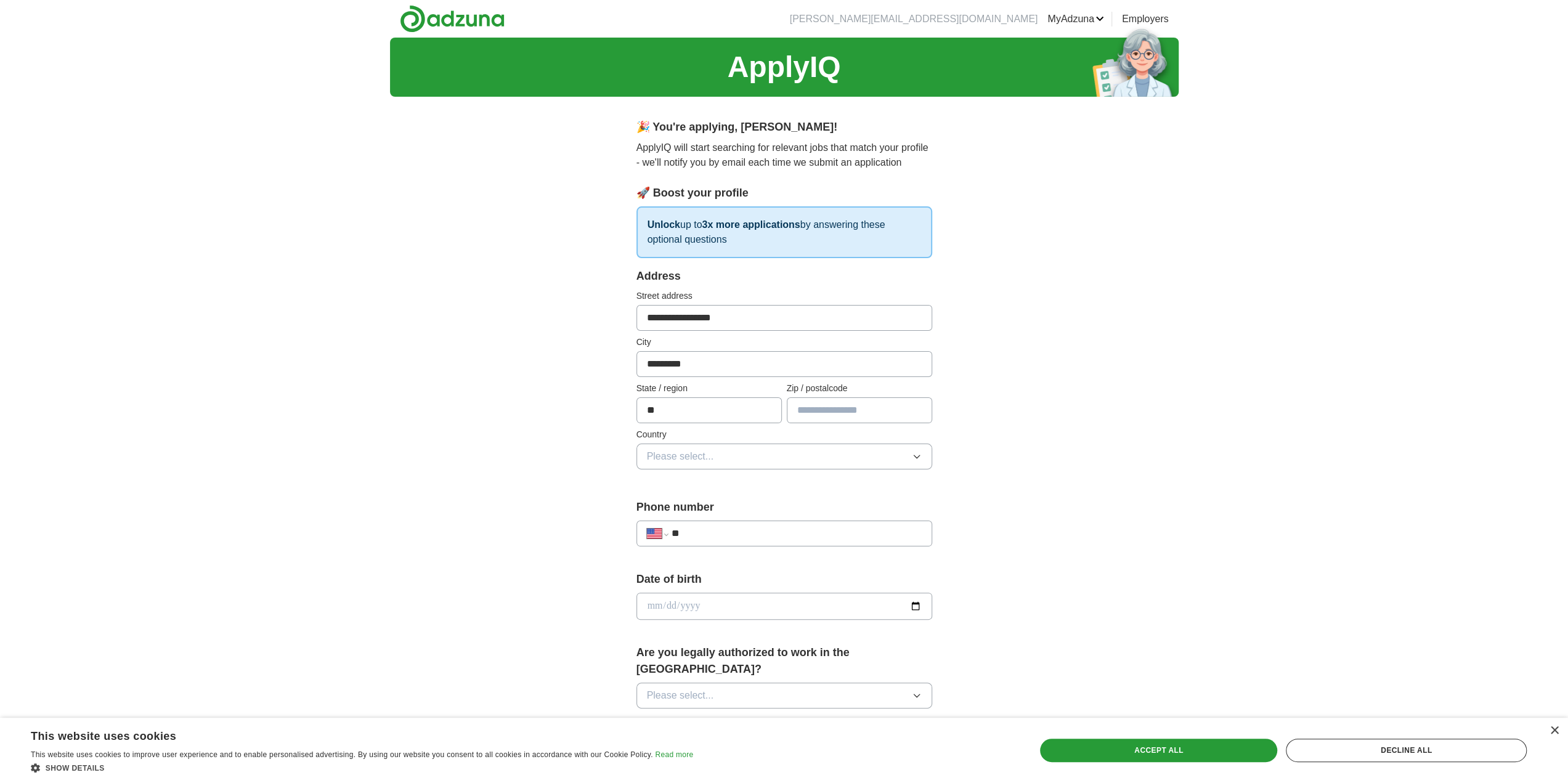
type input "*****"
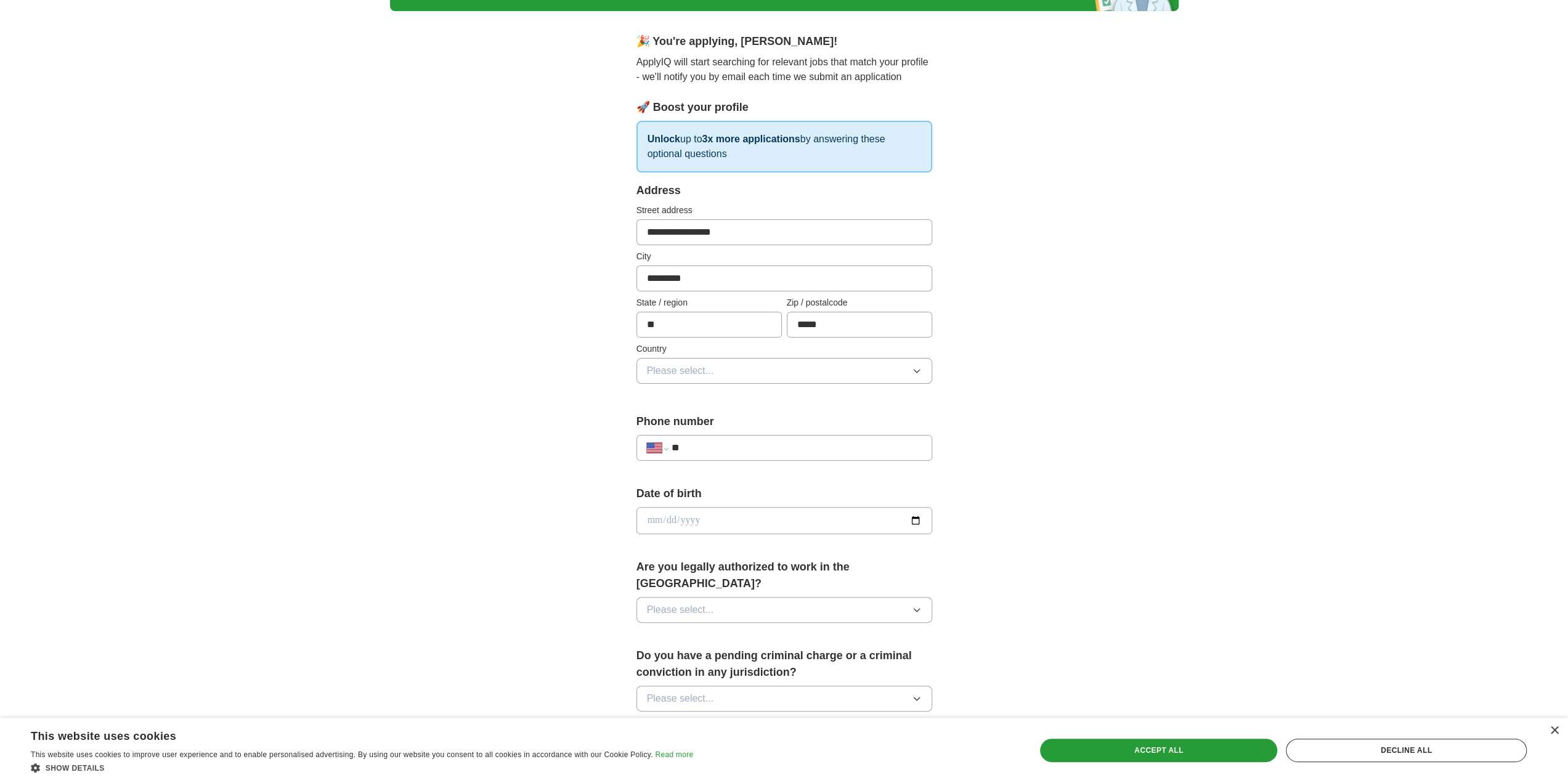
scroll to position [123, 0]
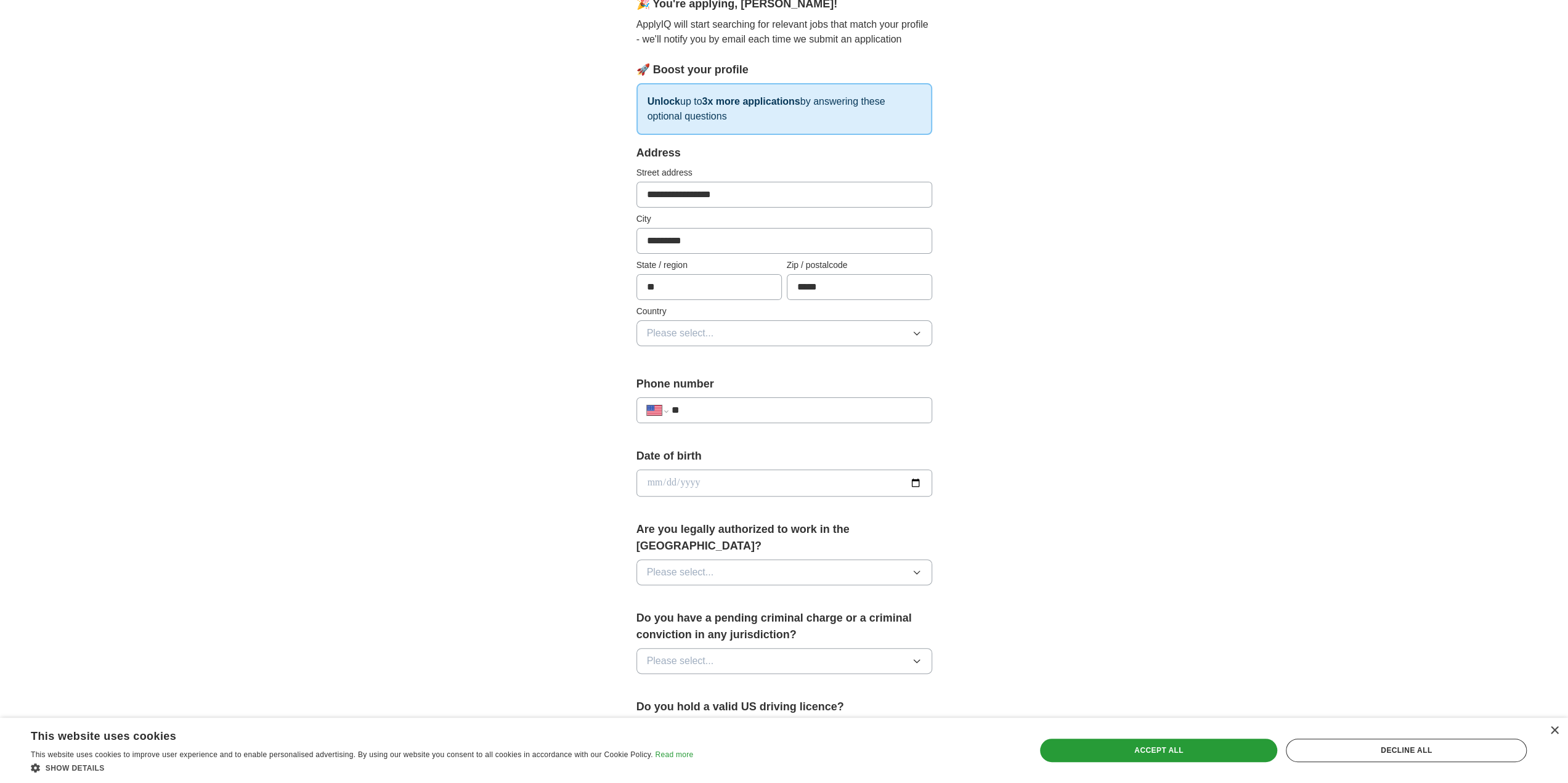
click at [728, 334] on button "Please select..." at bounding box center [784, 333] width 295 height 25
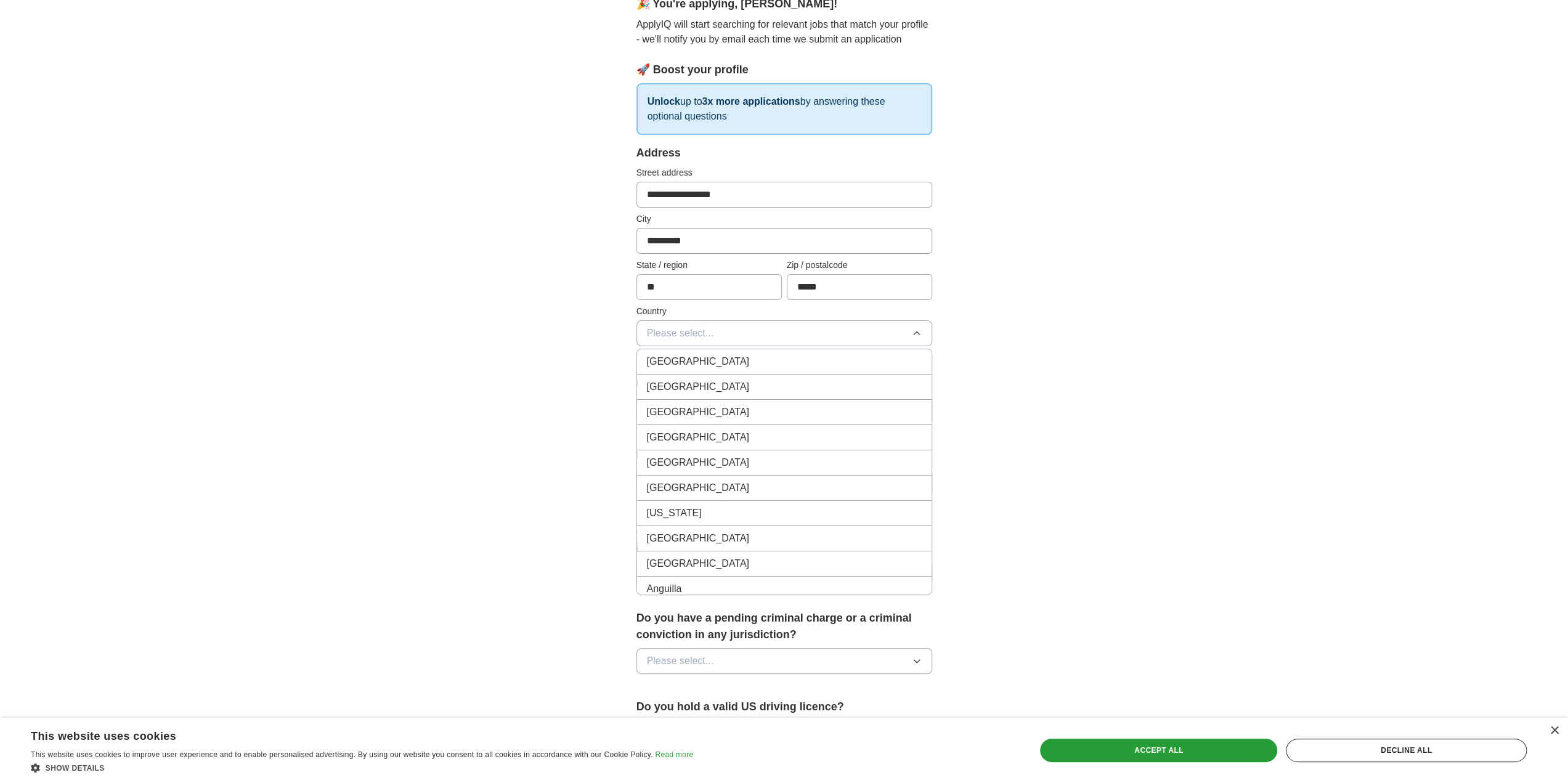
click at [724, 366] on div "[GEOGRAPHIC_DATA]" at bounding box center [784, 361] width 275 height 15
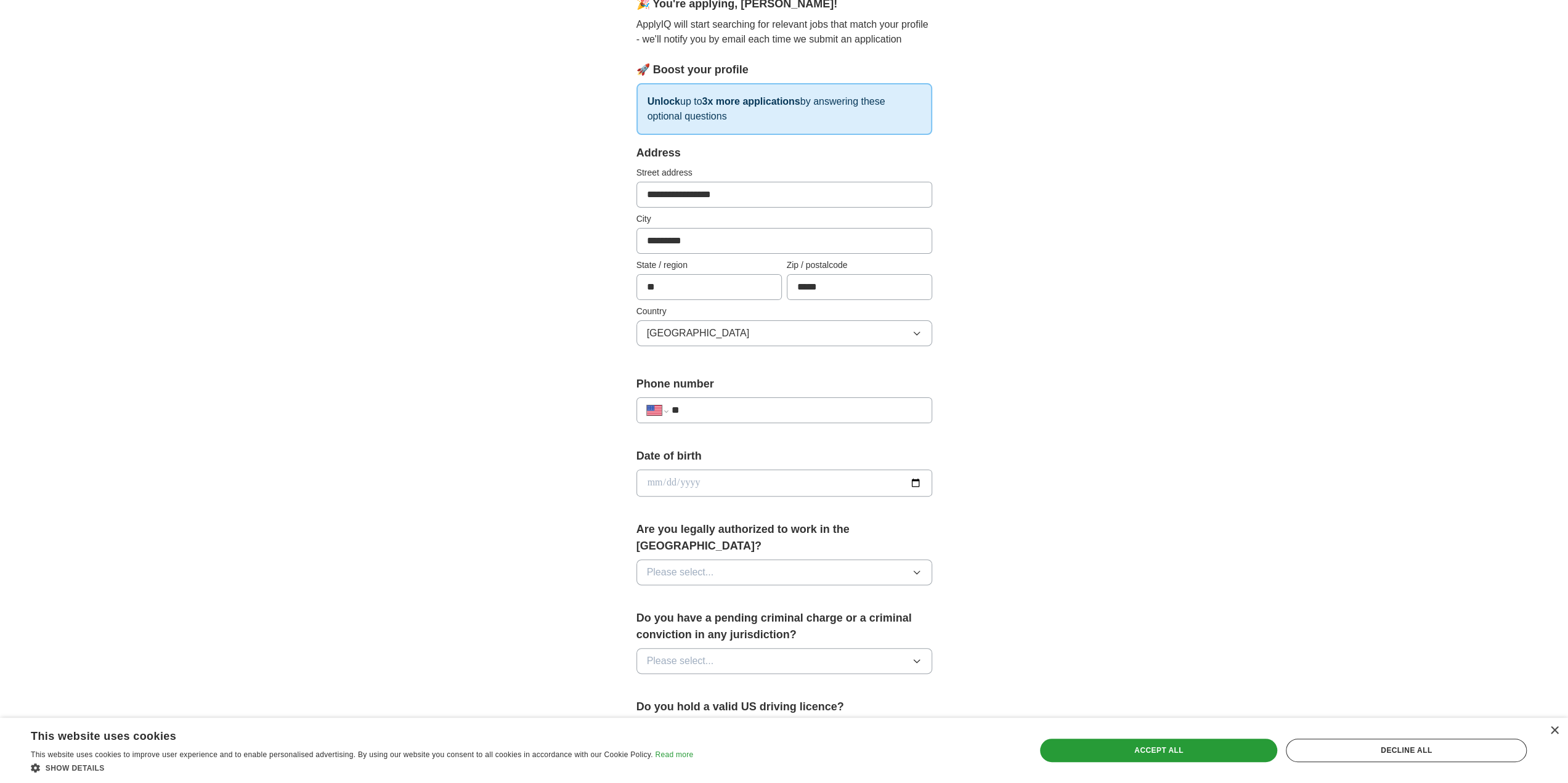
click at [701, 326] on span "[GEOGRAPHIC_DATA]" at bounding box center [697, 333] width 103 height 15
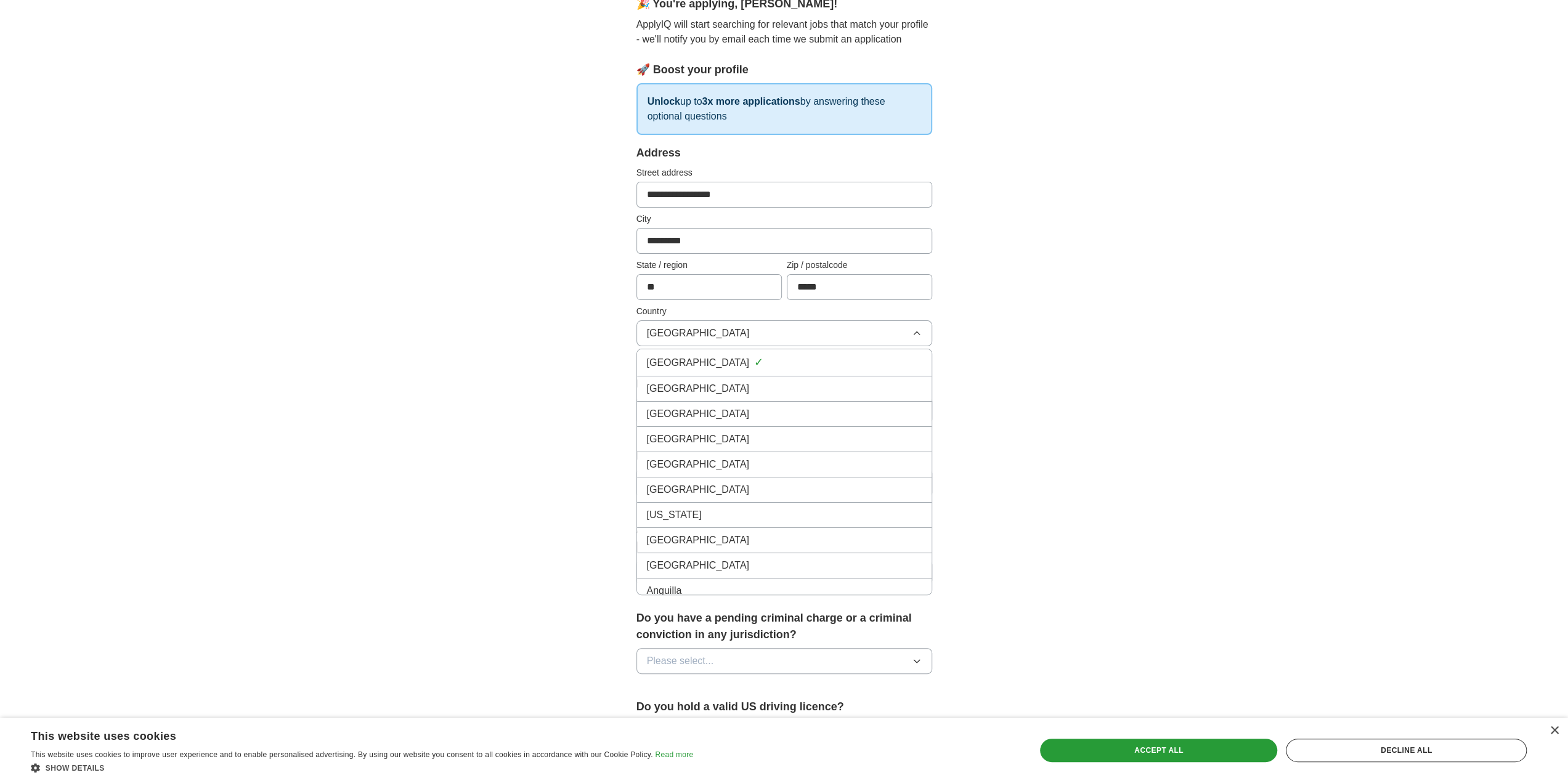
click at [698, 377] on li "[GEOGRAPHIC_DATA]" at bounding box center [784, 390] width 294 height 25
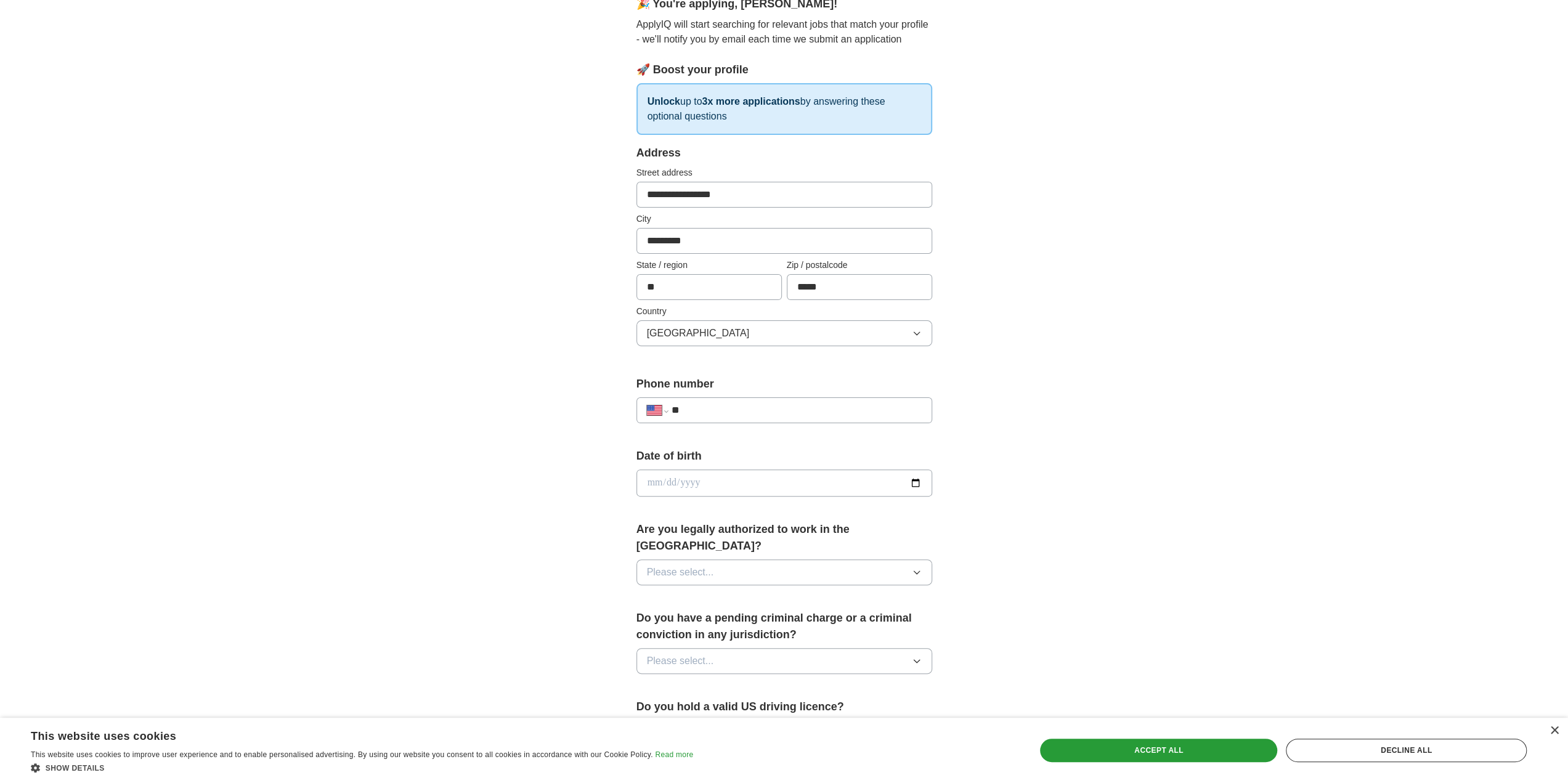
click at [515, 399] on div "**********" at bounding box center [784, 475] width 788 height 1123
click at [719, 411] on input "**" at bounding box center [796, 410] width 250 height 15
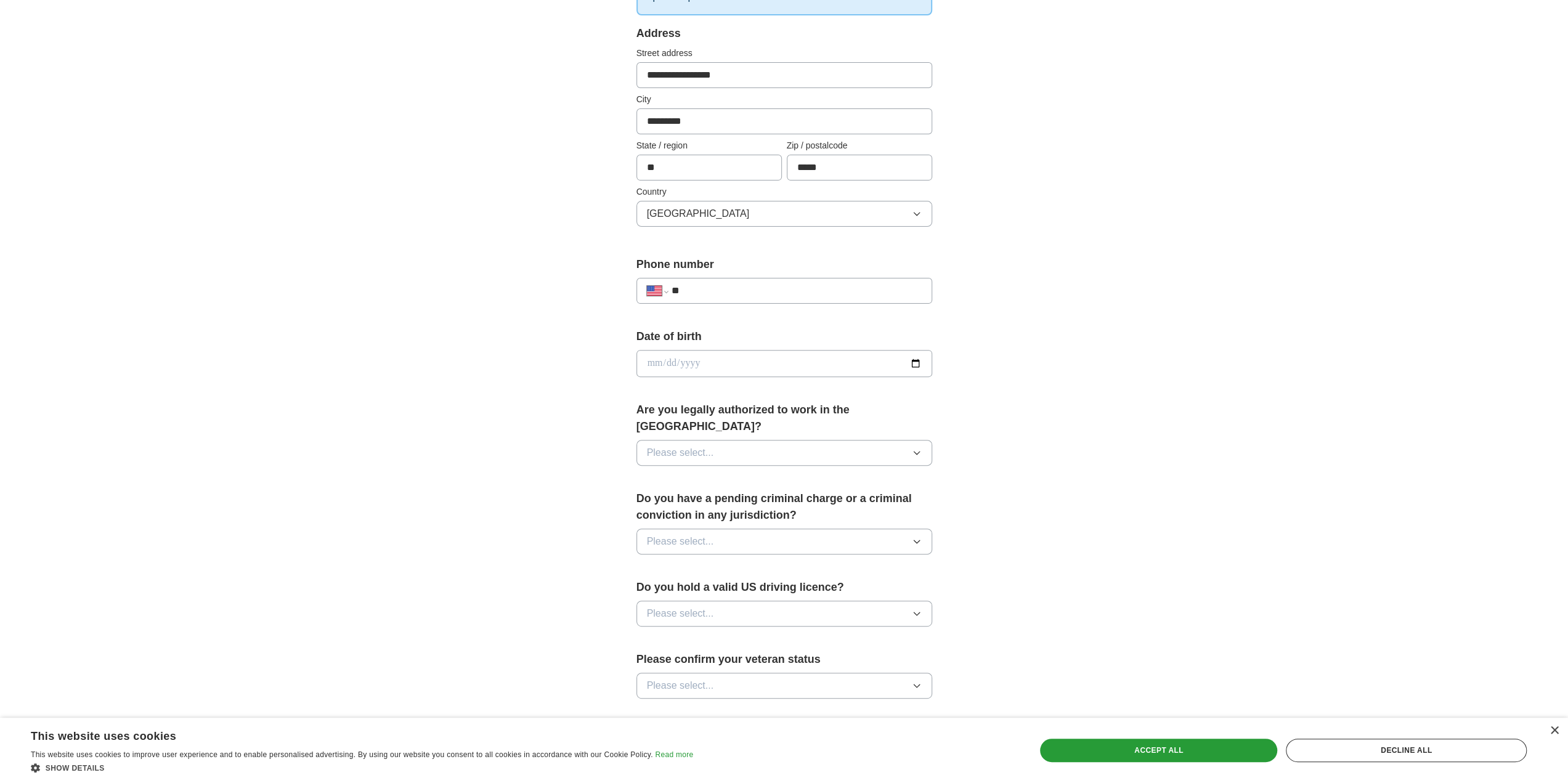
scroll to position [247, 0]
click at [701, 363] on input "date" at bounding box center [784, 360] width 295 height 27
click at [810, 360] on input "date" at bounding box center [784, 360] width 295 height 27
type input "**********"
click at [582, 358] on div "**********" at bounding box center [784, 352] width 788 height 1123
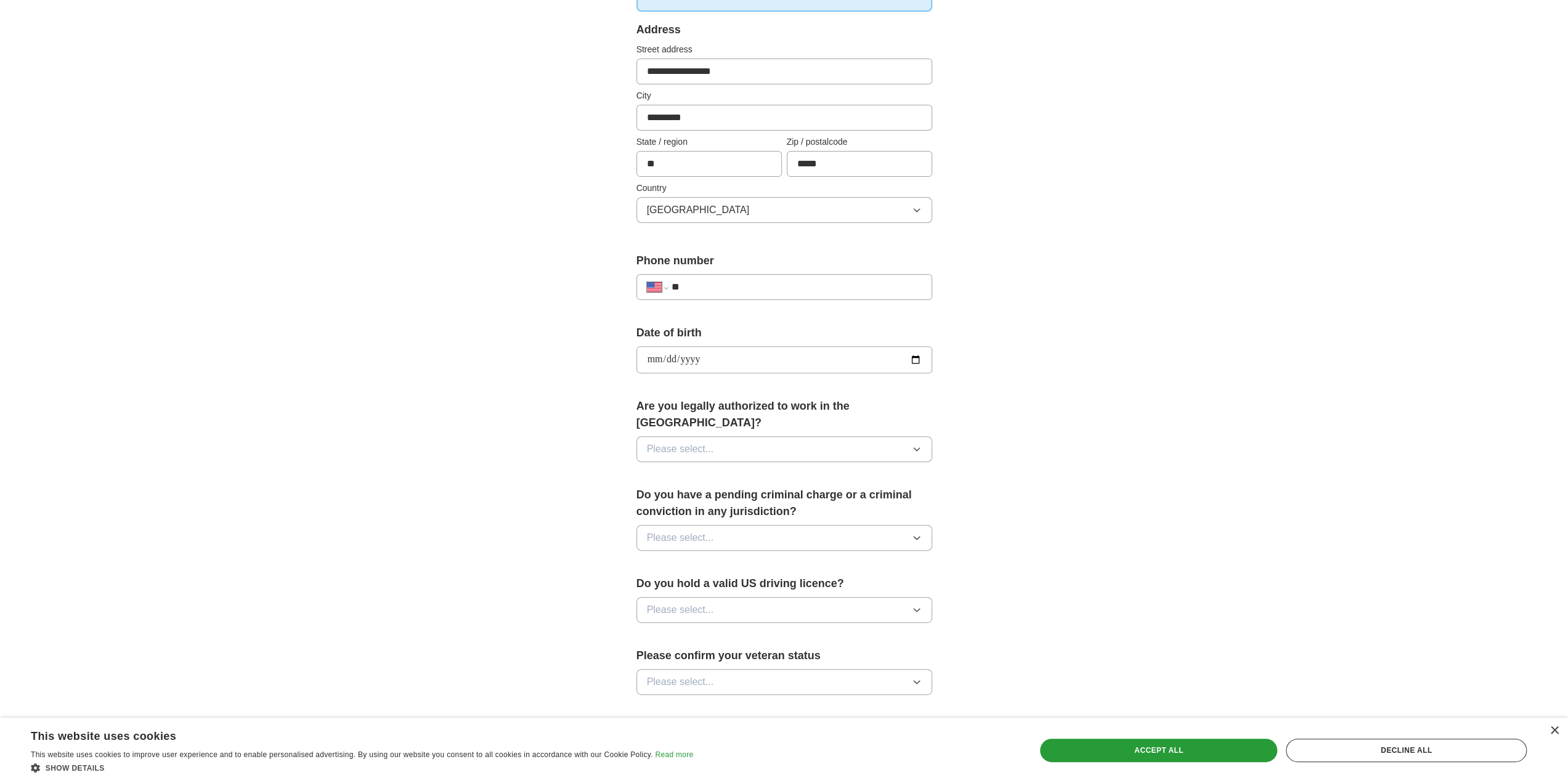
click at [739, 437] on button "Please select..." at bounding box center [784, 449] width 295 height 25
click at [727, 471] on div "Yes" at bounding box center [784, 478] width 275 height 15
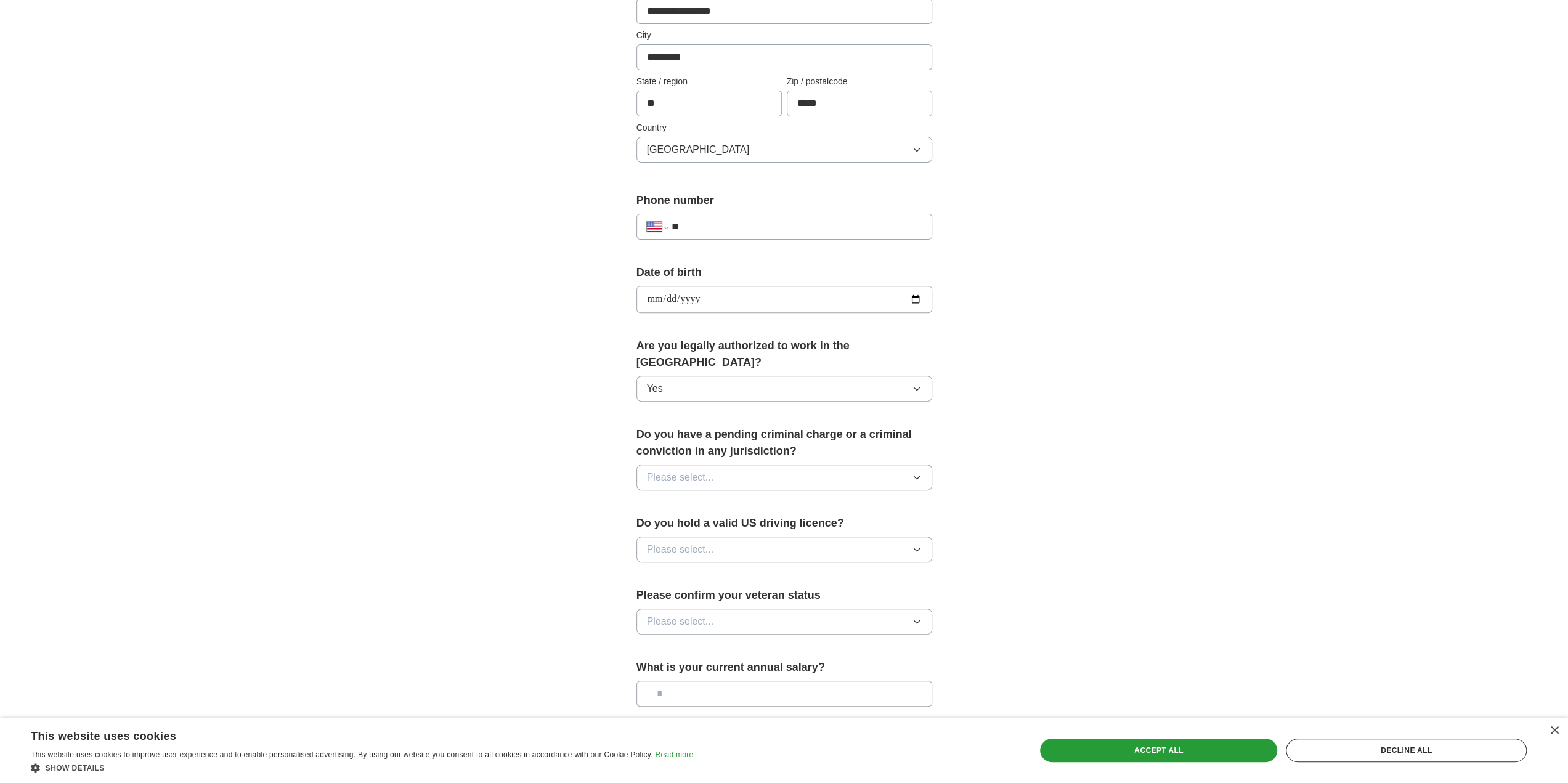
scroll to position [308, 0]
click at [736, 464] on button "Please select..." at bounding box center [784, 477] width 295 height 25
click at [703, 523] on div "No" at bounding box center [784, 530] width 275 height 15
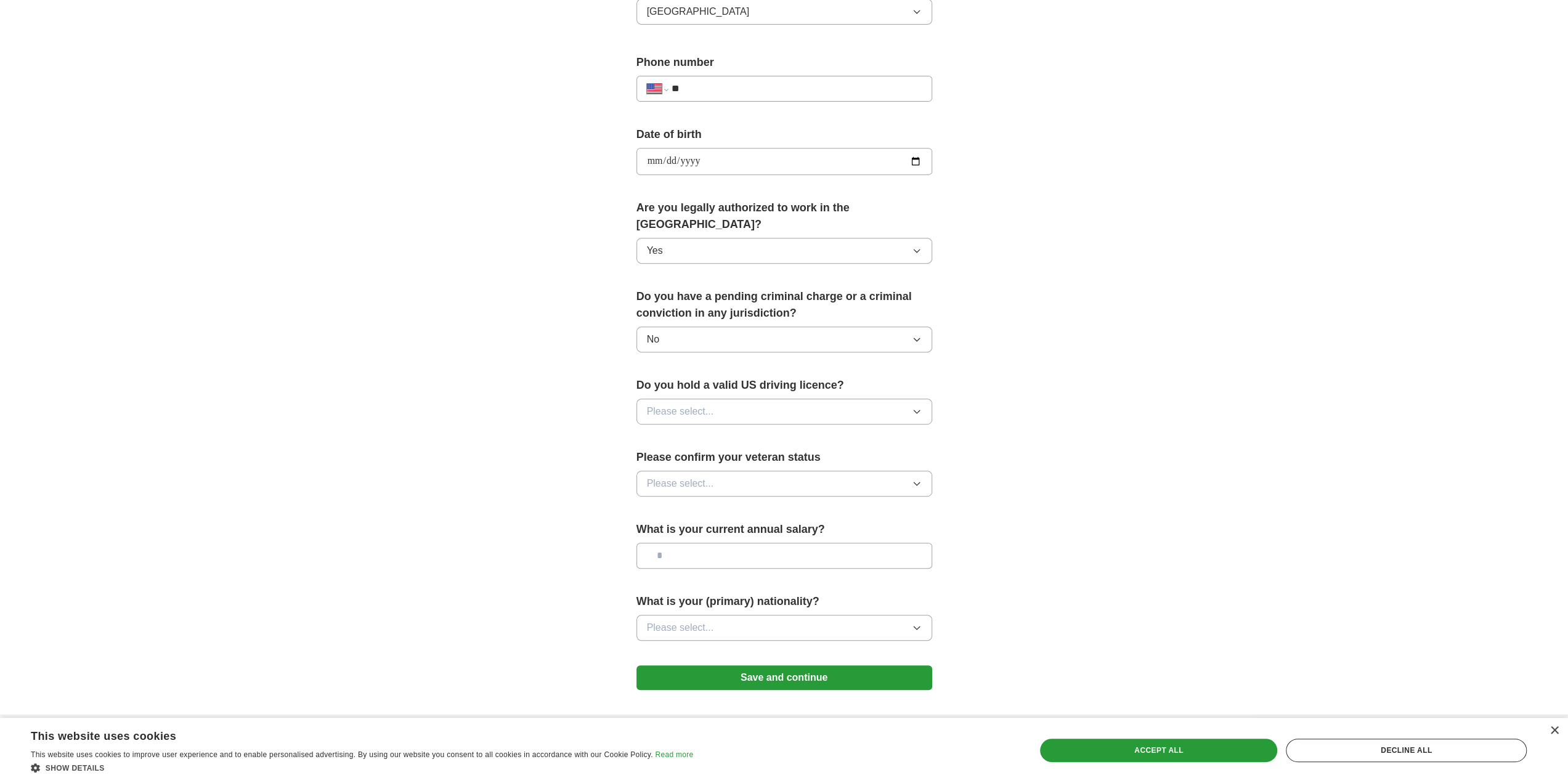
scroll to position [479, 0]
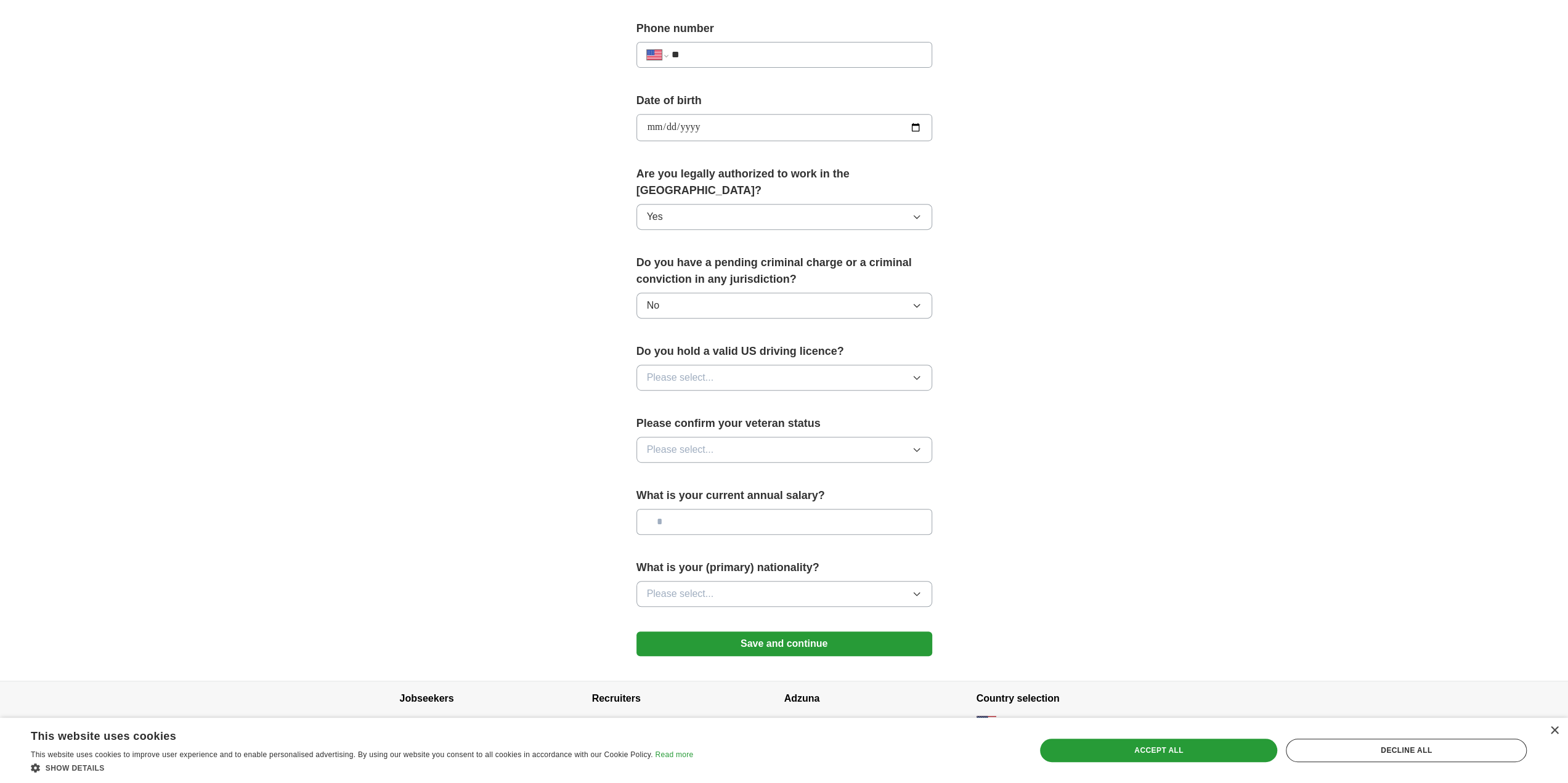
click at [679, 370] on span "Please select..." at bounding box center [680, 377] width 67 height 15
click at [688, 398] on div "Yes" at bounding box center [784, 405] width 275 height 15
click at [688, 442] on span "Please select..." at bounding box center [680, 449] width 67 height 15
click at [689, 471] on span "Not applicable" at bounding box center [678, 478] width 63 height 15
click at [521, 506] on div "**********" at bounding box center [784, 119] width 788 height 1123
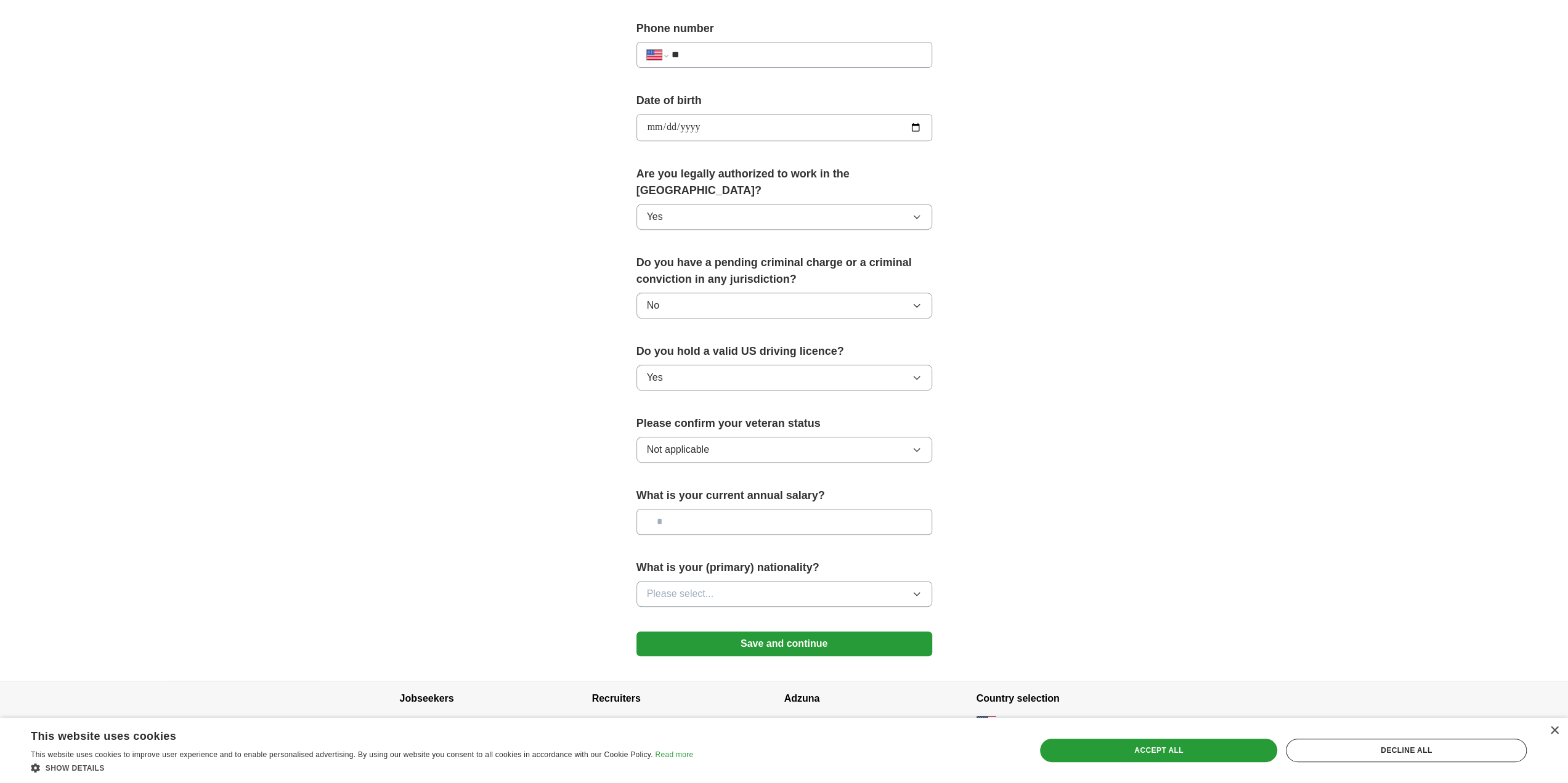
click at [660, 509] on input "text" at bounding box center [784, 522] width 295 height 25
type input "*******"
click at [701, 587] on span "Please select..." at bounding box center [680, 594] width 67 height 15
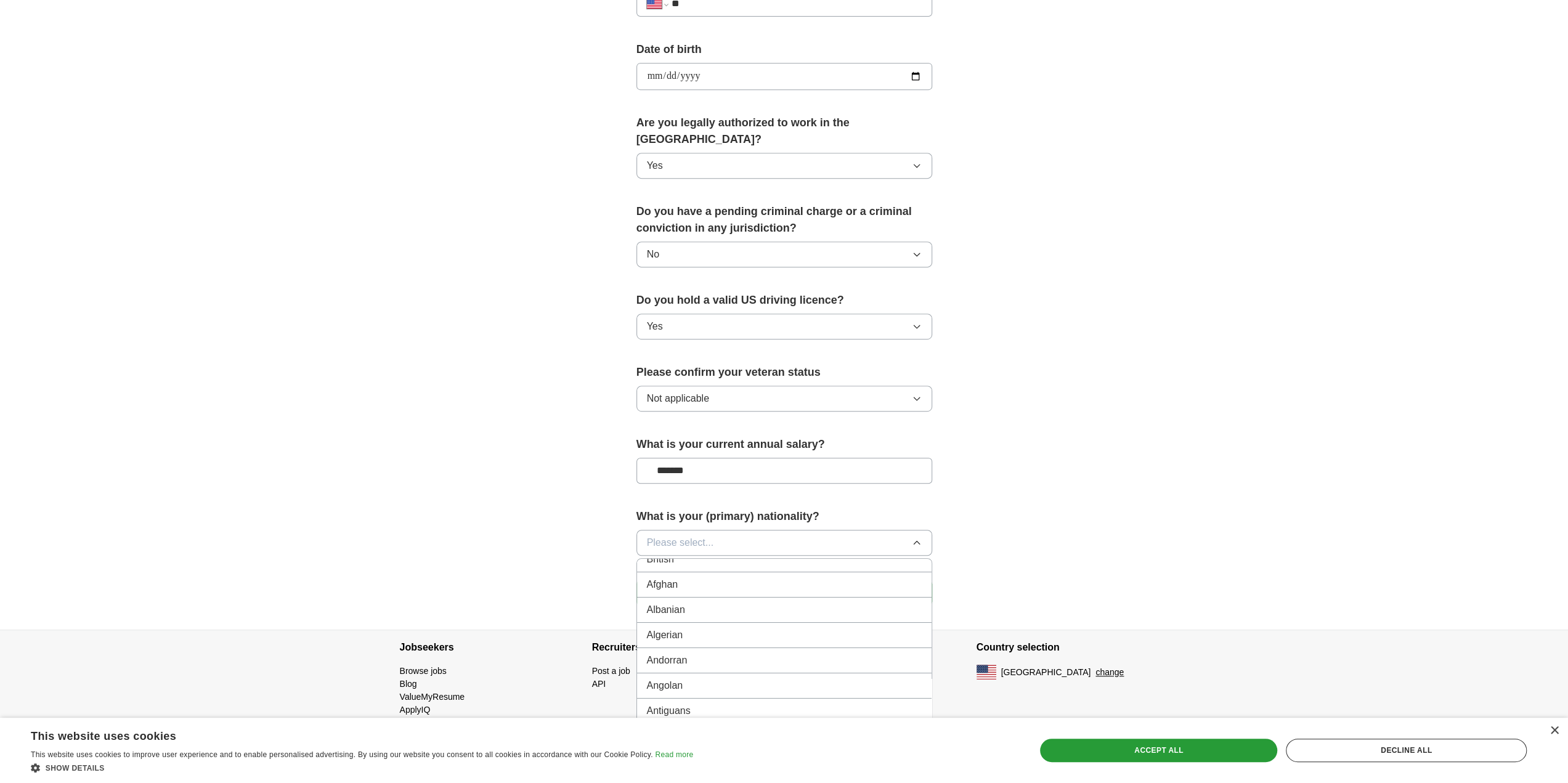
scroll to position [0, 0]
click at [717, 559] on li "American" at bounding box center [784, 572] width 294 height 25
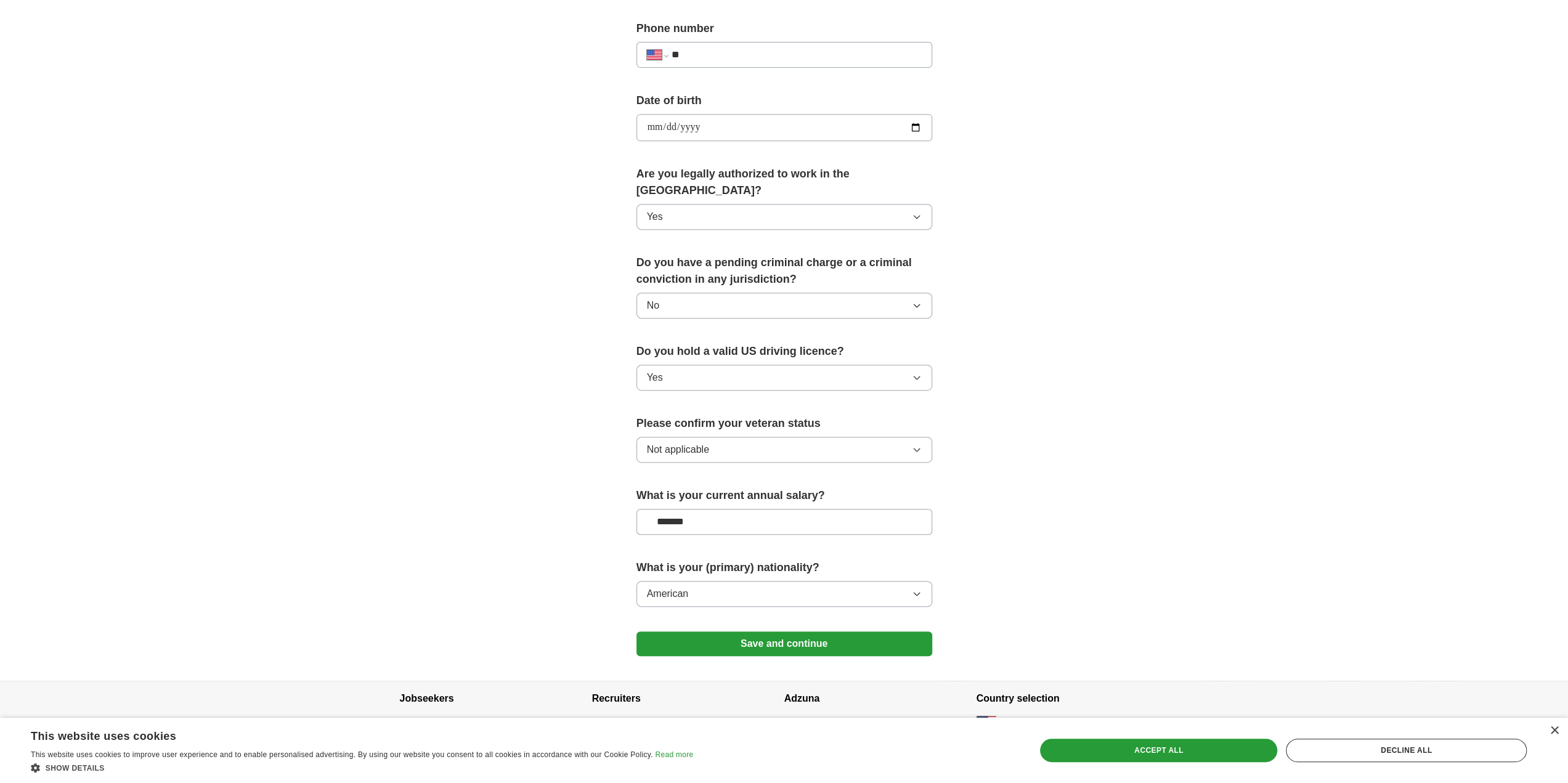
click at [821, 632] on button "Save and continue" at bounding box center [784, 644] width 295 height 24
